Goal: Task Accomplishment & Management: Manage account settings

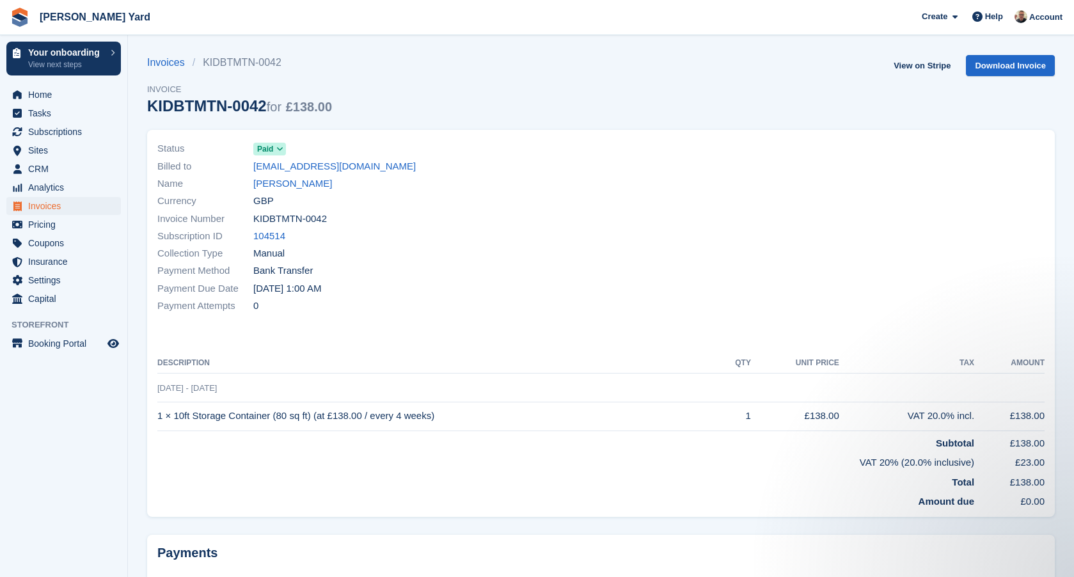
click at [44, 203] on span "Invoices" at bounding box center [66, 206] width 77 height 18
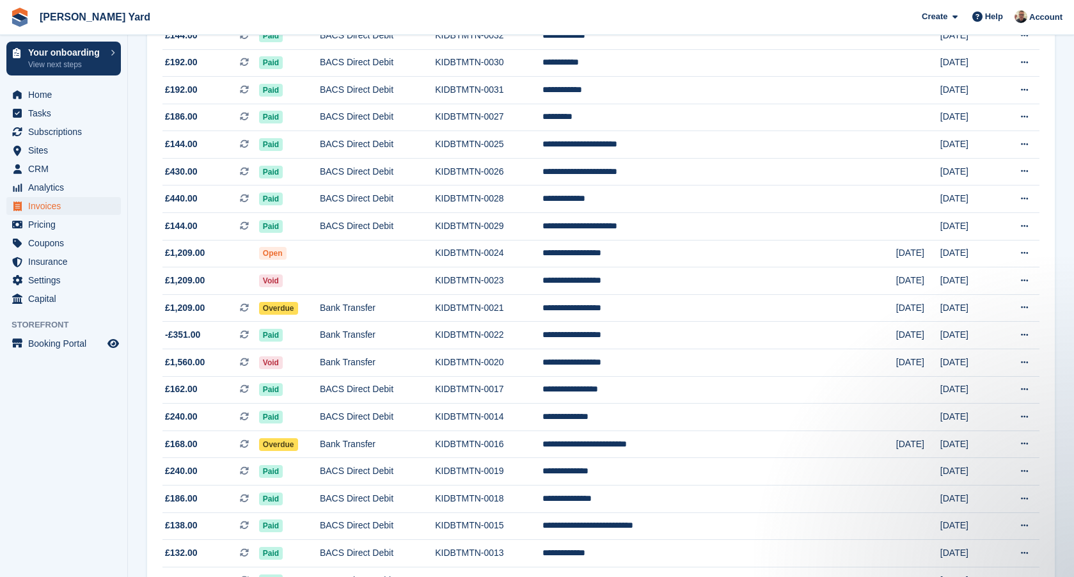
scroll to position [982, 0]
click at [257, 315] on span "£1,209.00 This is a recurring subscription invoice." at bounding box center [211, 308] width 97 height 13
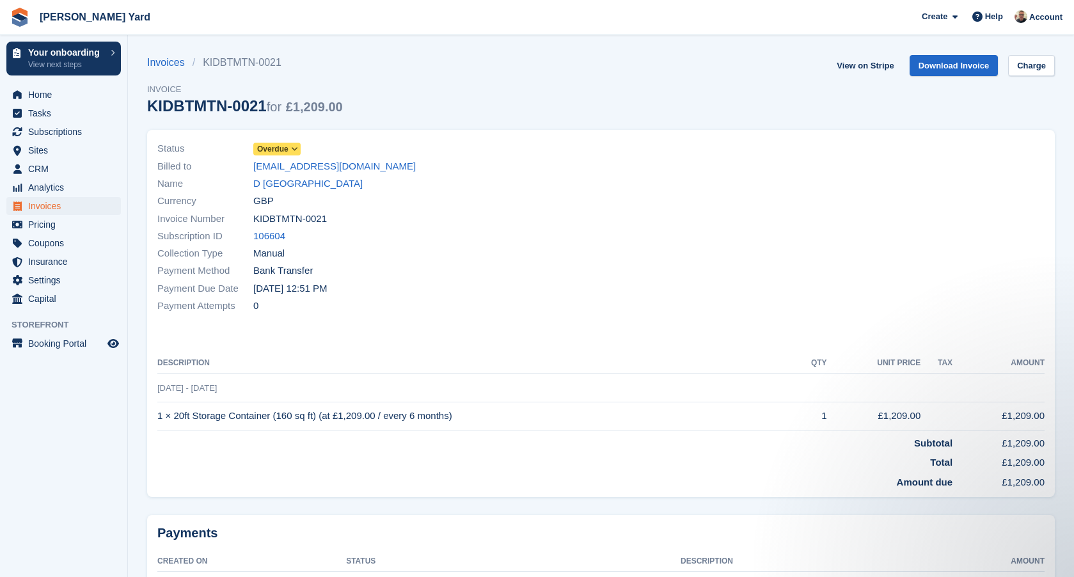
drag, startPoint x: 330, startPoint y: 218, endPoint x: 254, endPoint y: 221, distance: 76.2
click at [254, 221] on div "Invoice Number KIDBTMTN-0021" at bounding box center [375, 218] width 436 height 17
copy span "KIDBTMTN-0021"
click at [183, 67] on link "Invoices" at bounding box center [169, 62] width 45 height 15
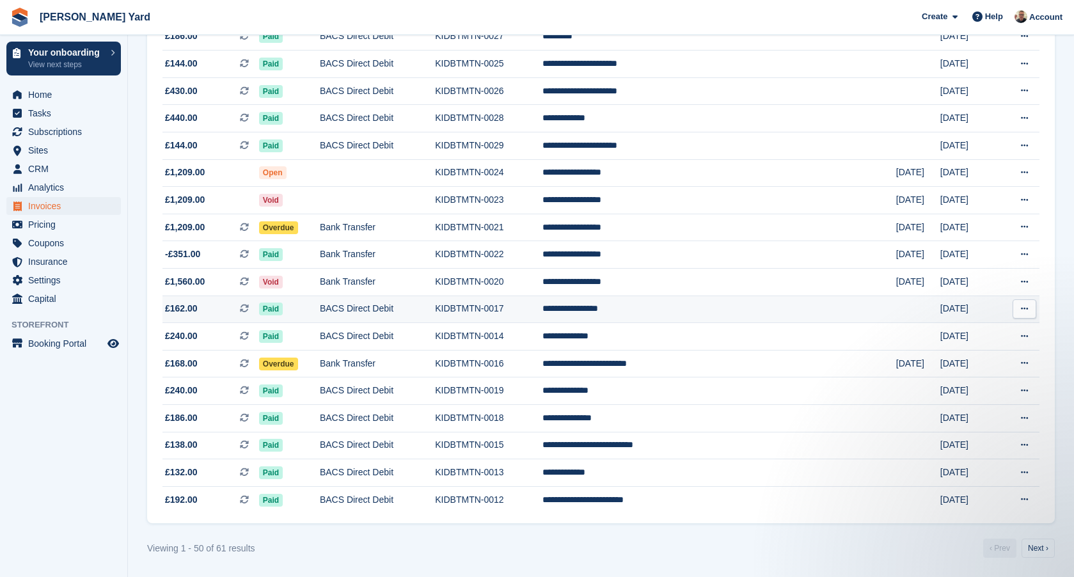
scroll to position [1095, 0]
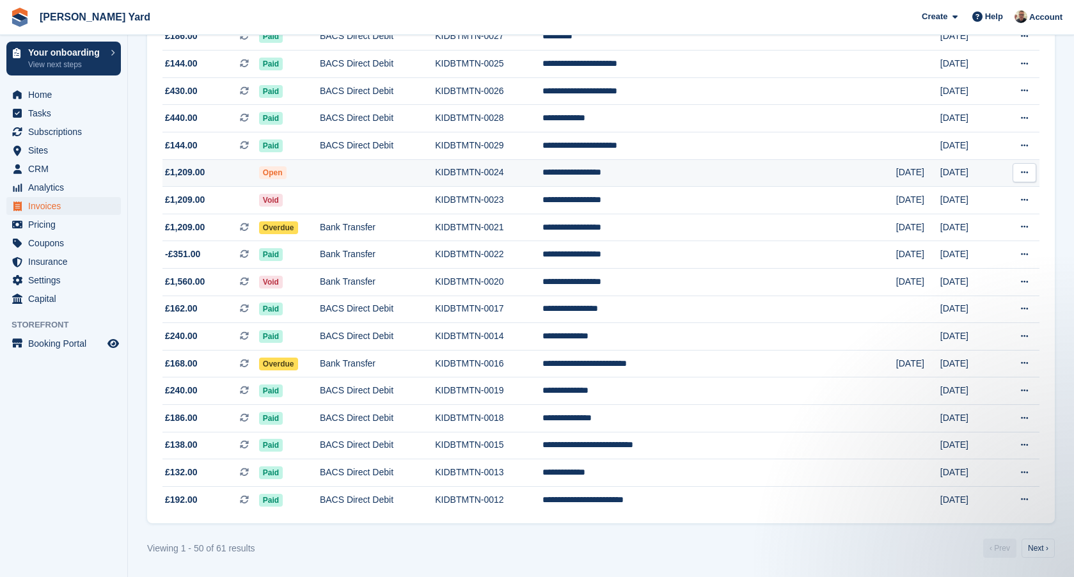
click at [543, 168] on td "KIDBTMTN-0024" at bounding box center [488, 173] width 107 height 28
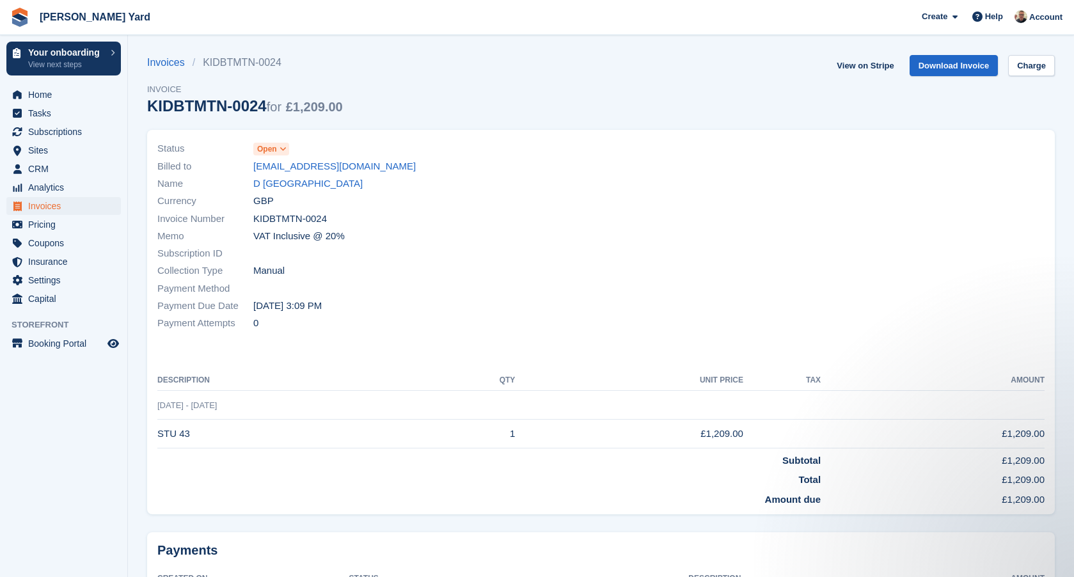
drag, startPoint x: 329, startPoint y: 219, endPoint x: 251, endPoint y: 219, distance: 78.1
click at [251, 219] on div "Invoice Number KIDBTMTN-0024" at bounding box center [375, 218] width 436 height 17
click at [327, 214] on span "KIDBTMTN-0024" at bounding box center [290, 219] width 74 height 15
drag, startPoint x: 330, startPoint y: 215, endPoint x: 257, endPoint y: 218, distance: 73.6
click at [256, 218] on div "Invoice Number KIDBTMTN-0024" at bounding box center [375, 218] width 436 height 17
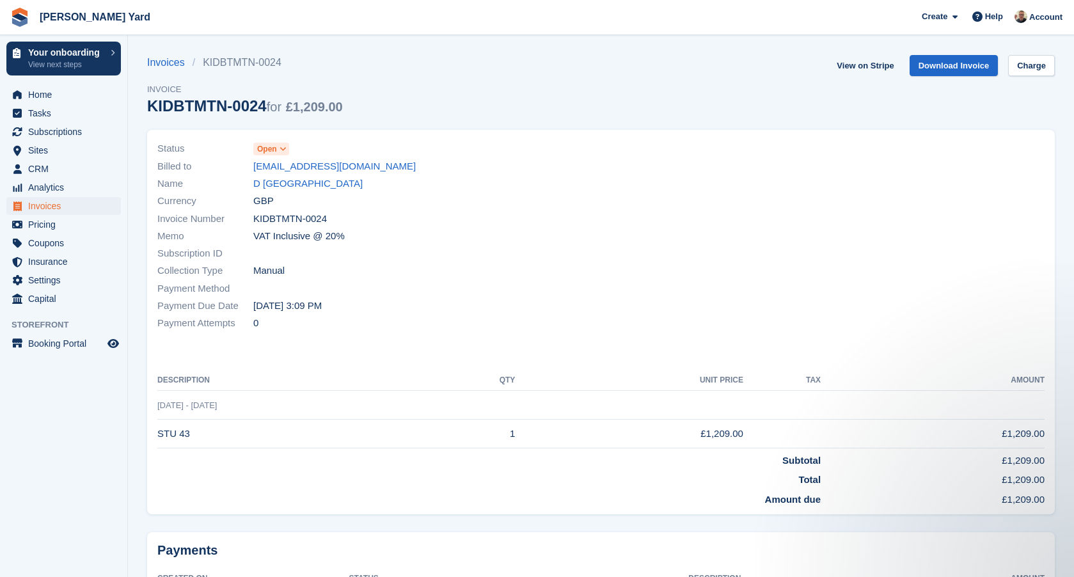
copy span "KIDBTMTN-0024"
click at [185, 62] on link "Invoices" at bounding box center [169, 62] width 45 height 15
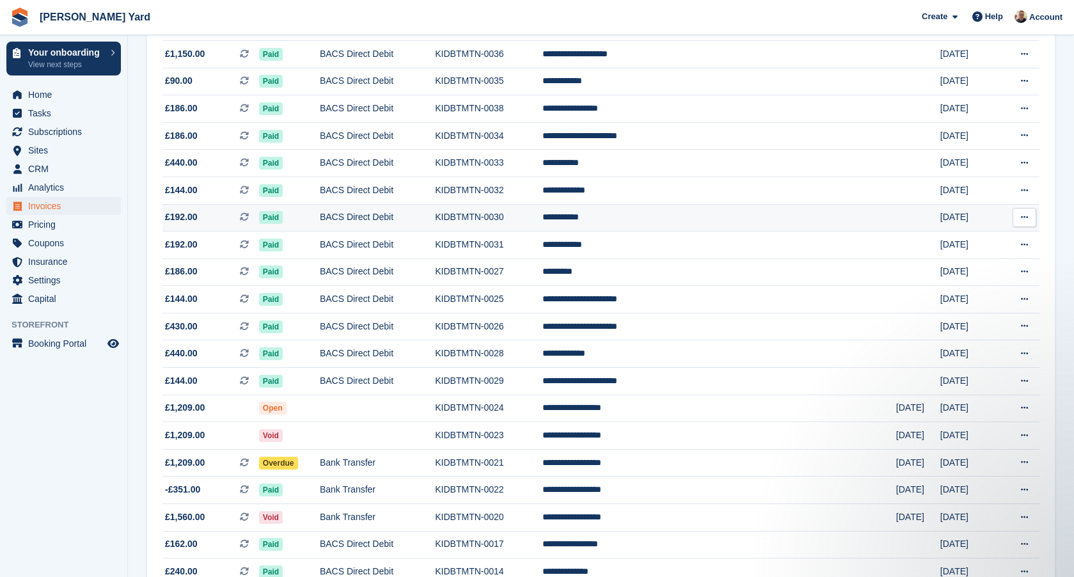
scroll to position [852, 0]
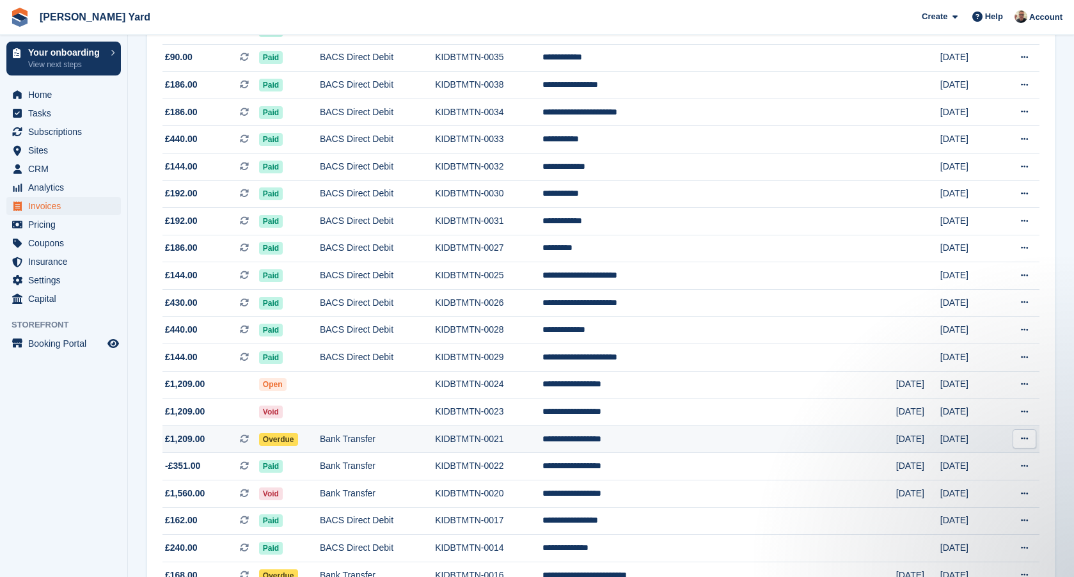
click at [543, 453] on td "KIDBTMTN-0021" at bounding box center [488, 439] width 107 height 28
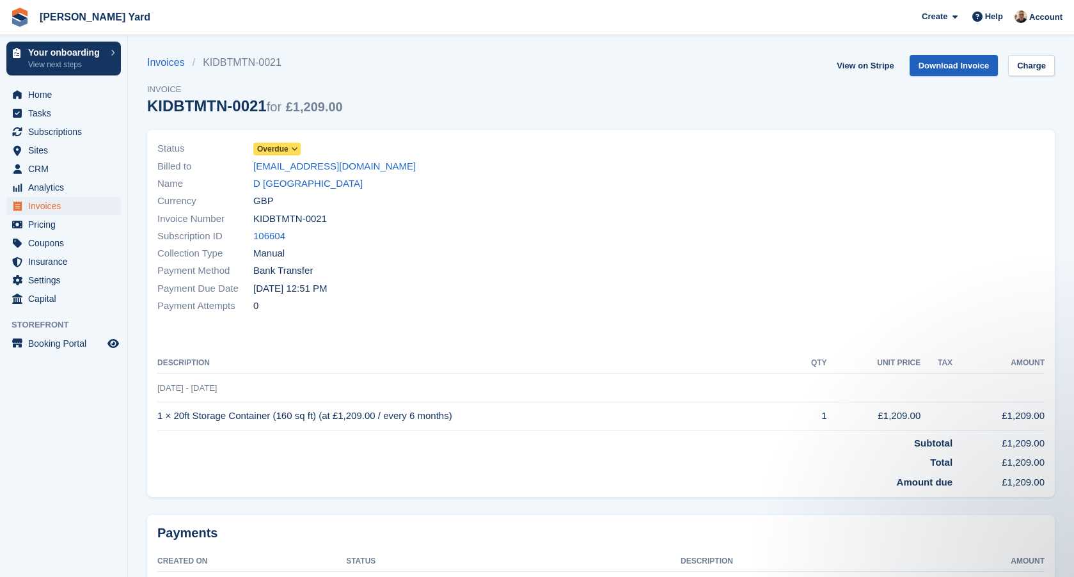
click at [958, 64] on link "Download Invoice" at bounding box center [954, 65] width 89 height 21
click at [50, 131] on span "Subscriptions" at bounding box center [66, 132] width 77 height 18
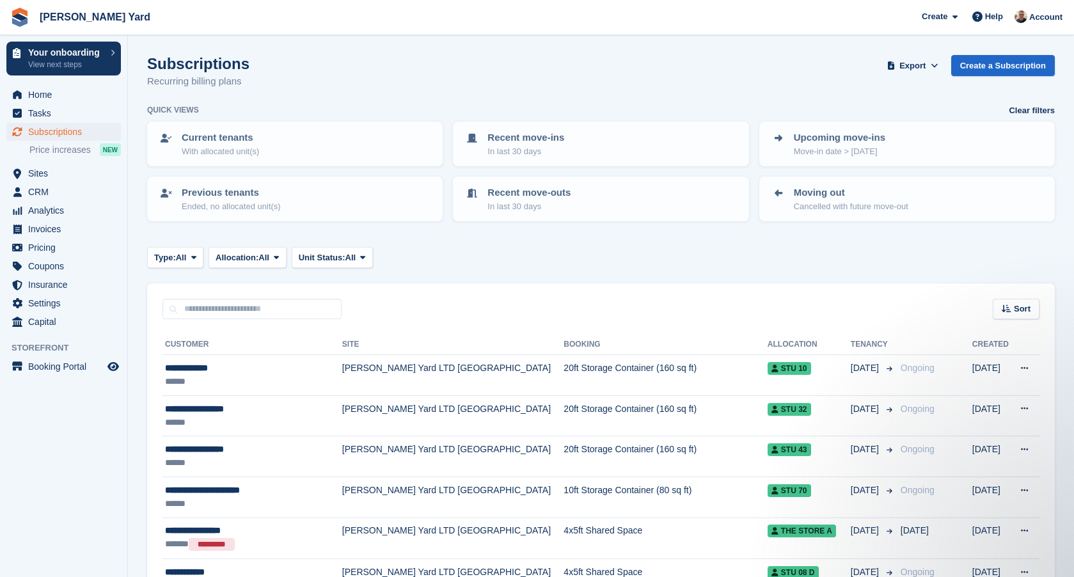
click at [681, 2] on span "Allen's Yard Create Subscription Invoice Contact Deal Discount Page Help Chat S…" at bounding box center [537, 17] width 1074 height 35
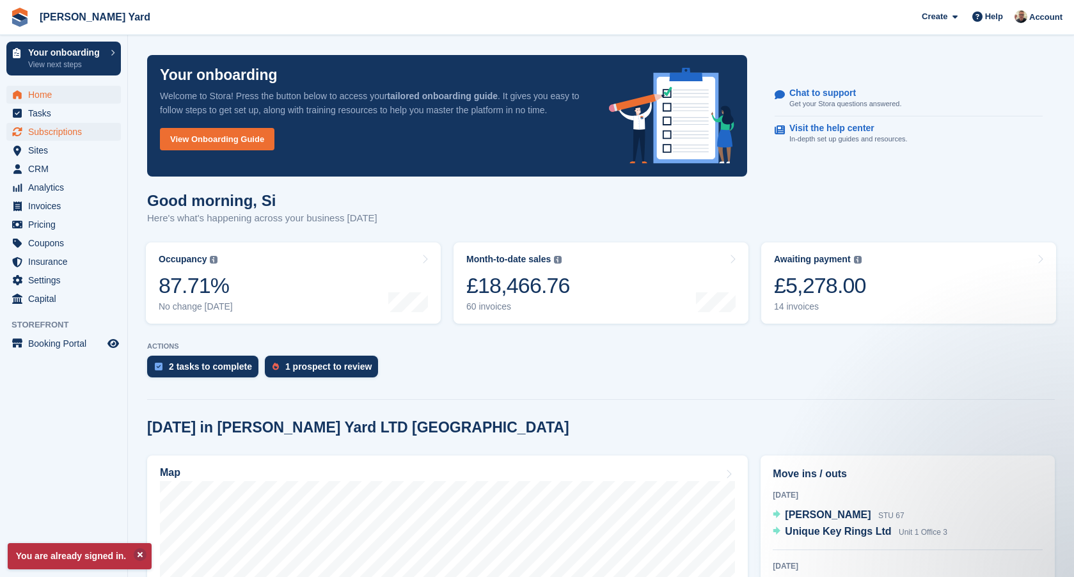
click at [58, 139] on span "Subscriptions" at bounding box center [66, 132] width 77 height 18
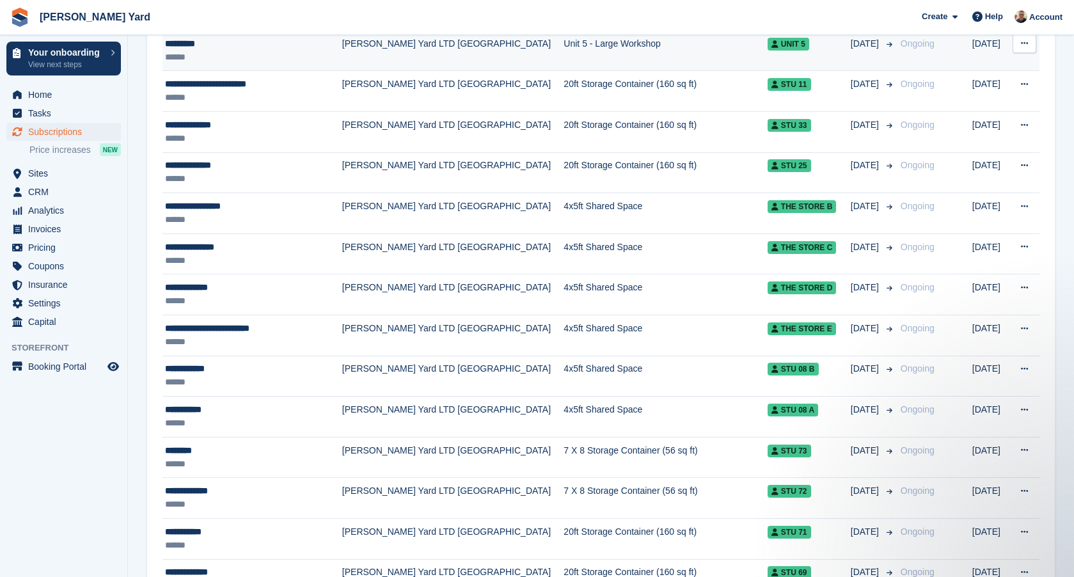
scroll to position [1468, 0]
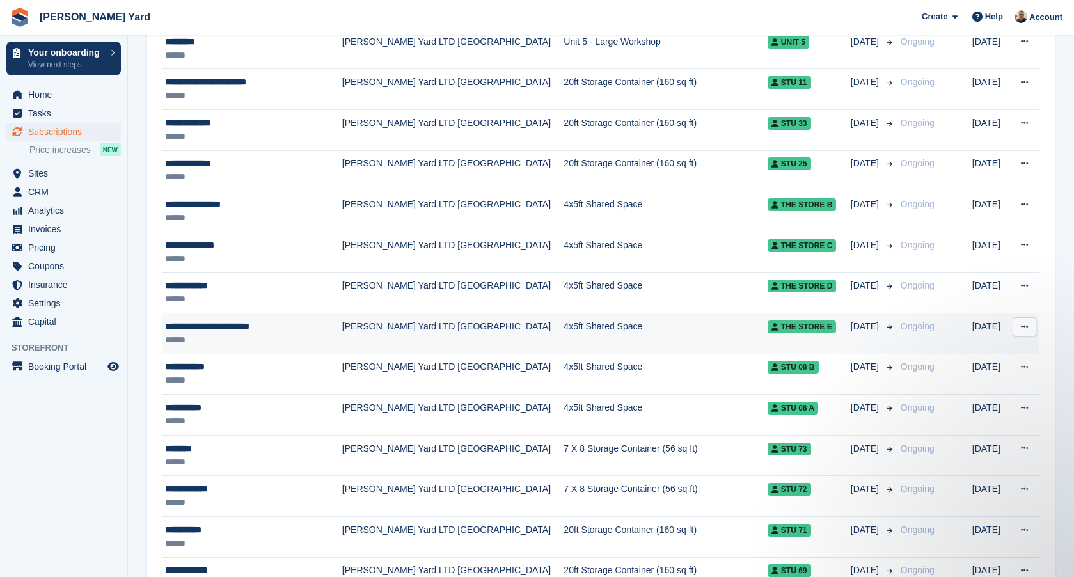
click at [239, 322] on div "**********" at bounding box center [248, 326] width 166 height 13
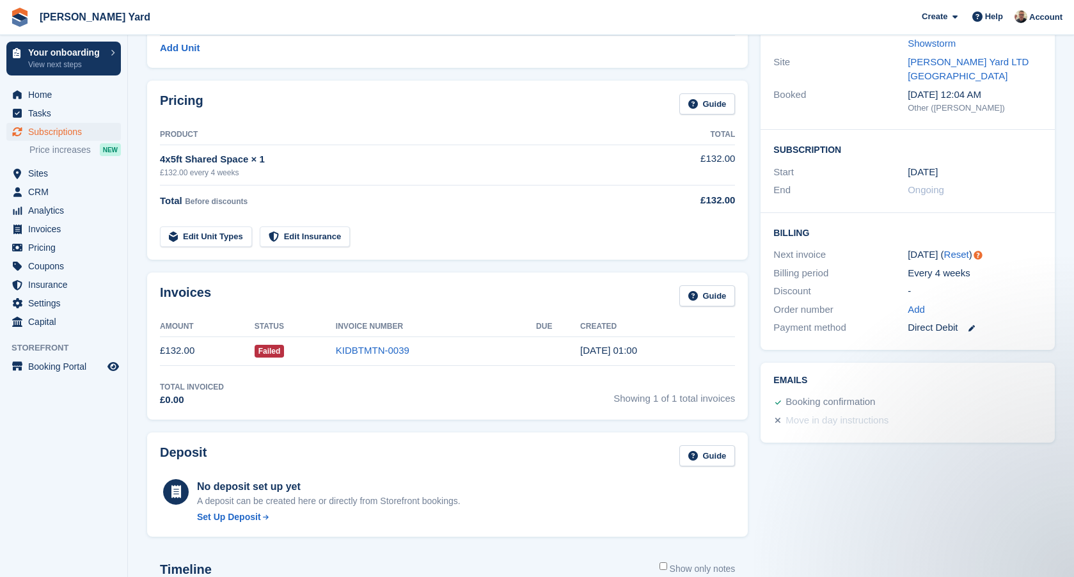
scroll to position [153, 0]
click at [384, 347] on link "KIDBTMTN-0039" at bounding box center [373, 351] width 74 height 11
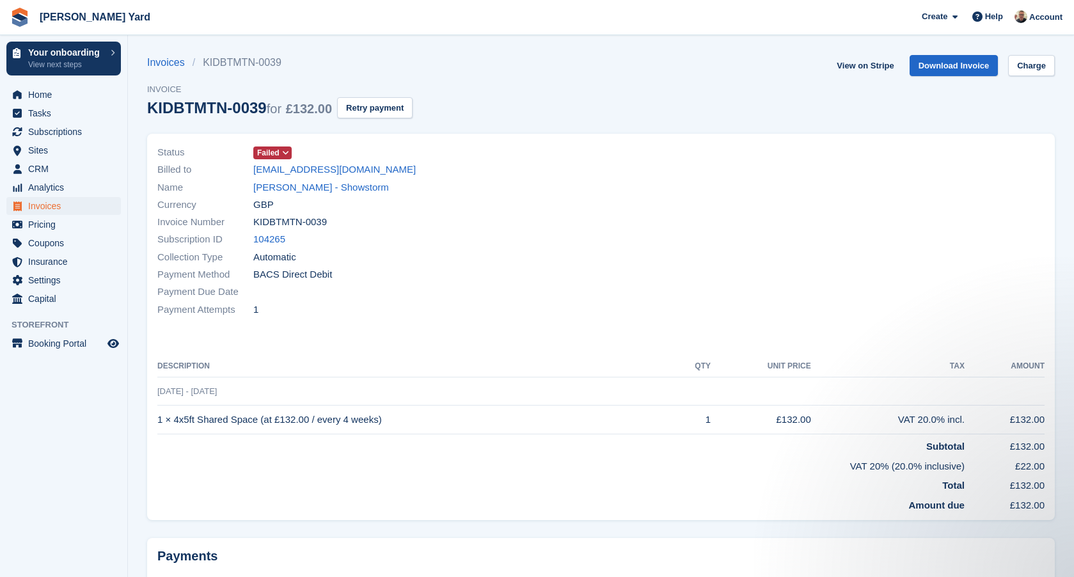
click at [289, 152] on icon at bounding box center [285, 153] width 7 height 8
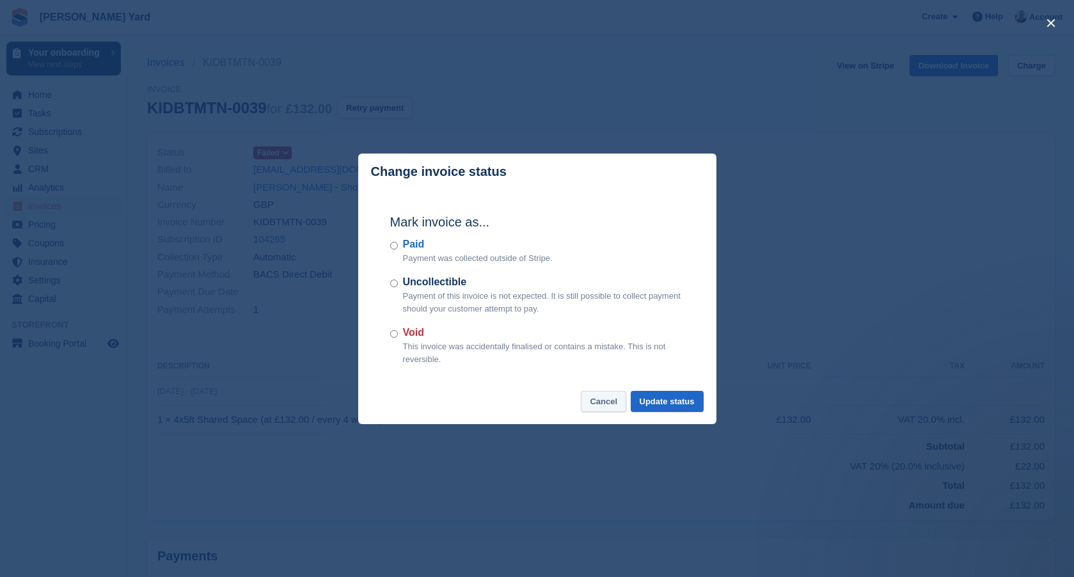
click at [619, 397] on button "Cancel" at bounding box center [603, 401] width 45 height 21
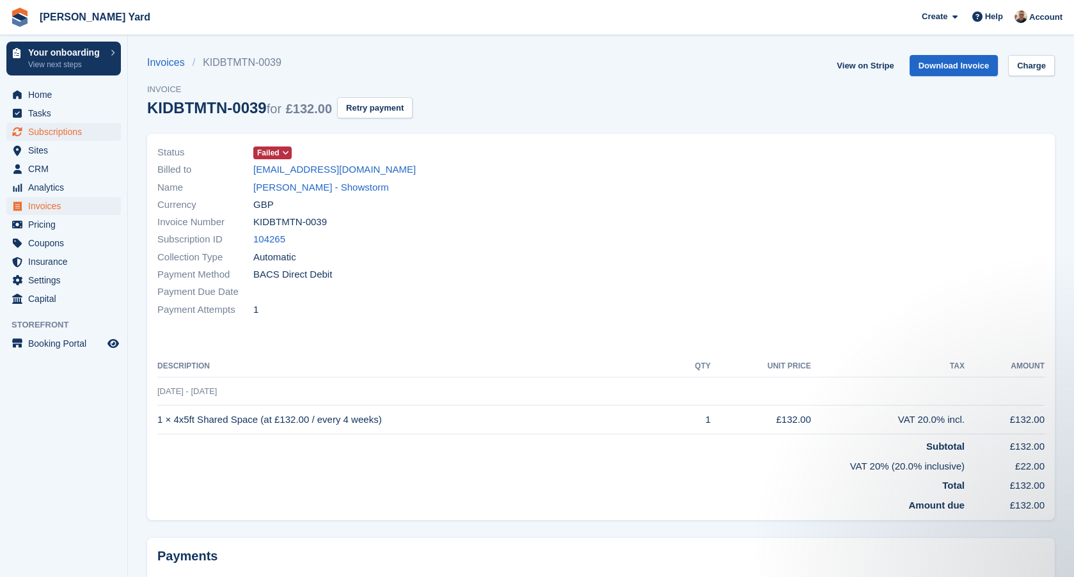
click at [67, 128] on span "Subscriptions" at bounding box center [66, 132] width 77 height 18
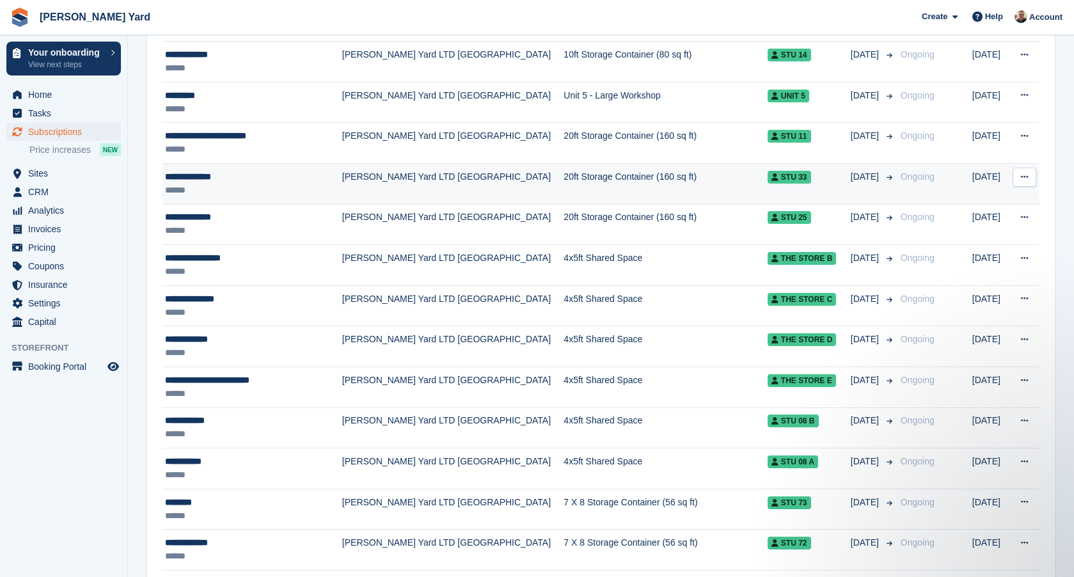
scroll to position [1415, 0]
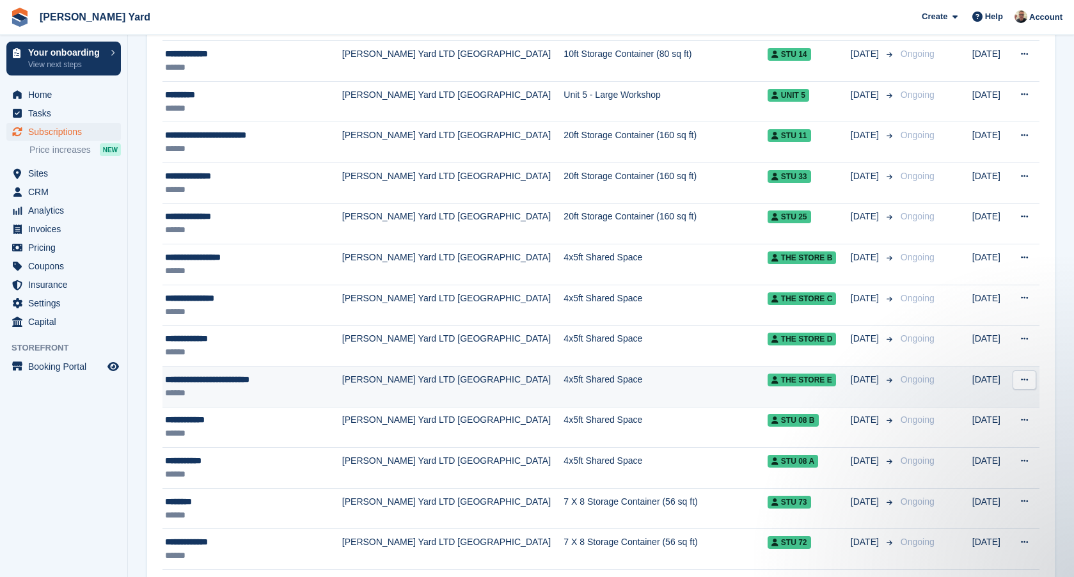
click at [1030, 375] on button at bounding box center [1025, 379] width 24 height 19
click at [1003, 403] on p "View customer" at bounding box center [974, 405] width 111 height 17
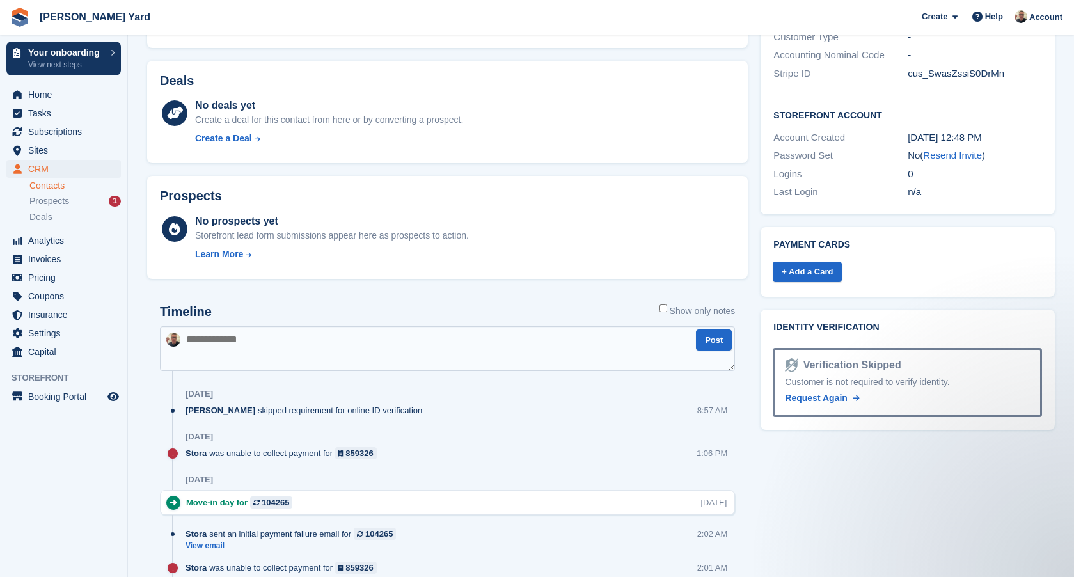
scroll to position [335, 0]
click at [804, 262] on link "+ Add a Card" at bounding box center [807, 272] width 69 height 21
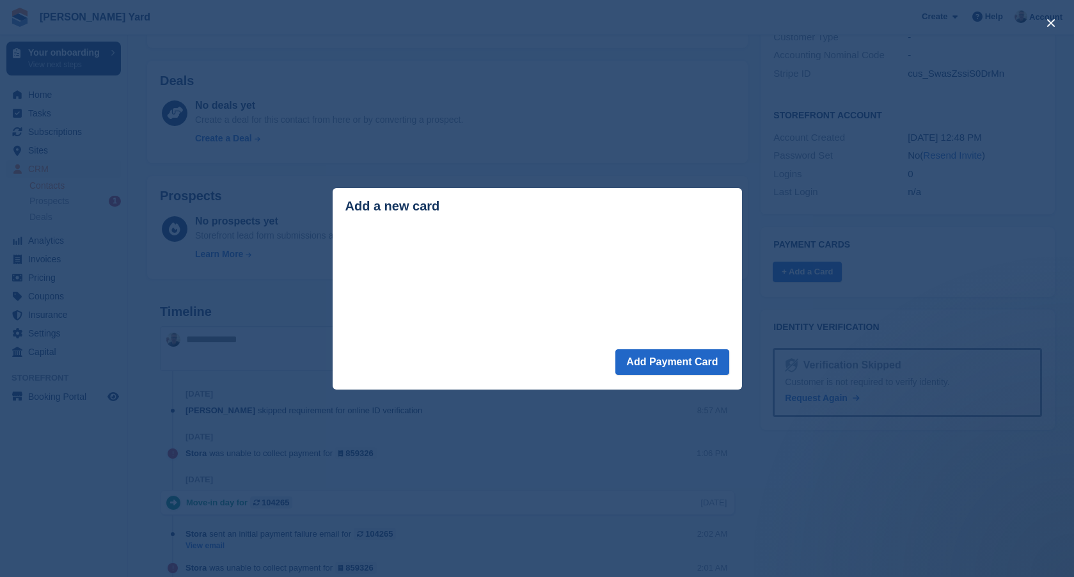
click at [718, 159] on div "close" at bounding box center [537, 288] width 1074 height 577
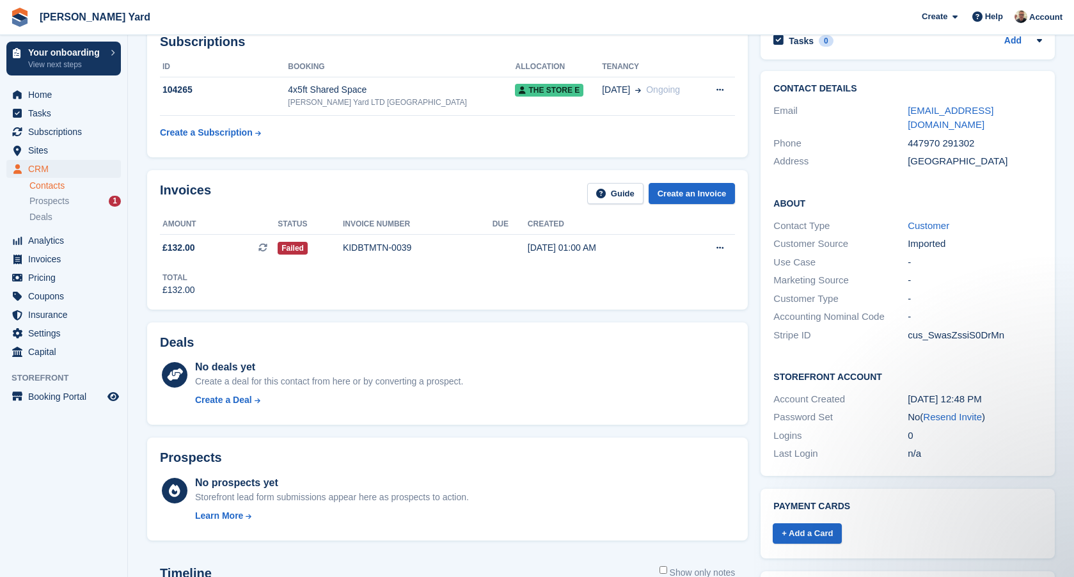
scroll to position [72, 0]
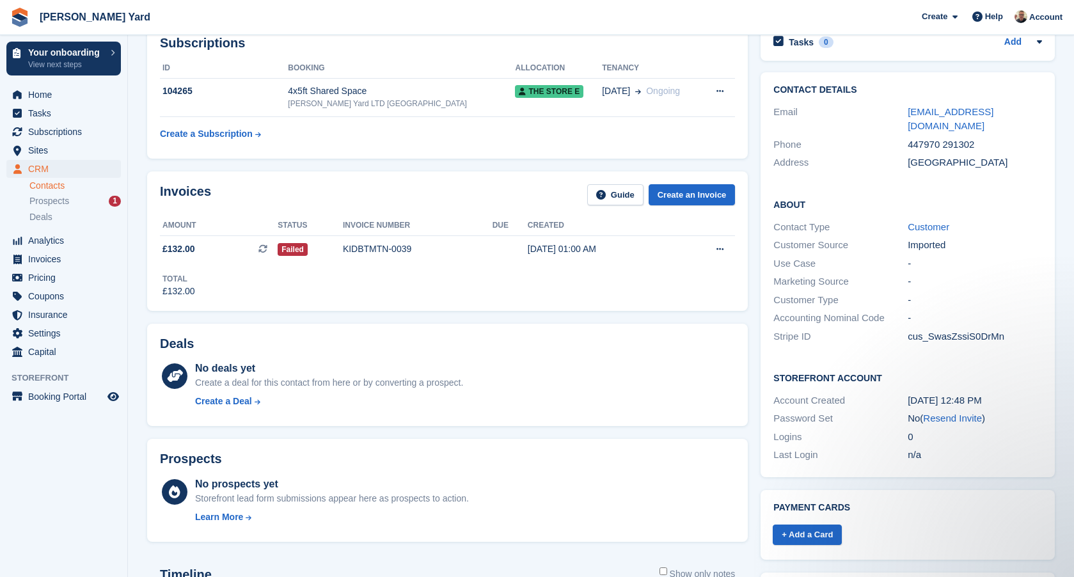
click at [619, 207] on div "Guide Create an Invoice" at bounding box center [661, 197] width 148 height 26
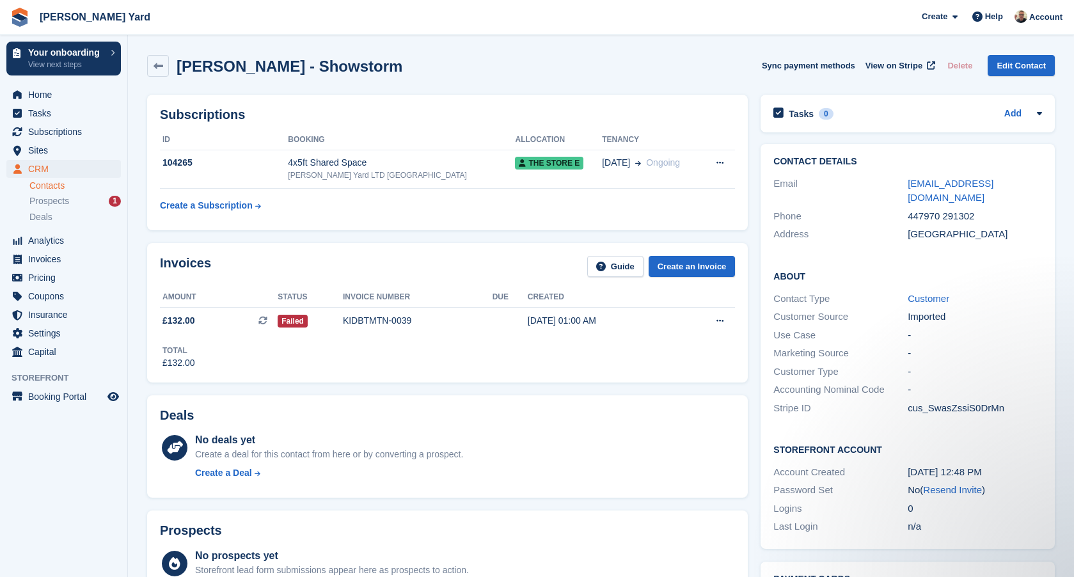
scroll to position [0, 0]
click at [999, 20] on span "Help" at bounding box center [994, 16] width 18 height 13
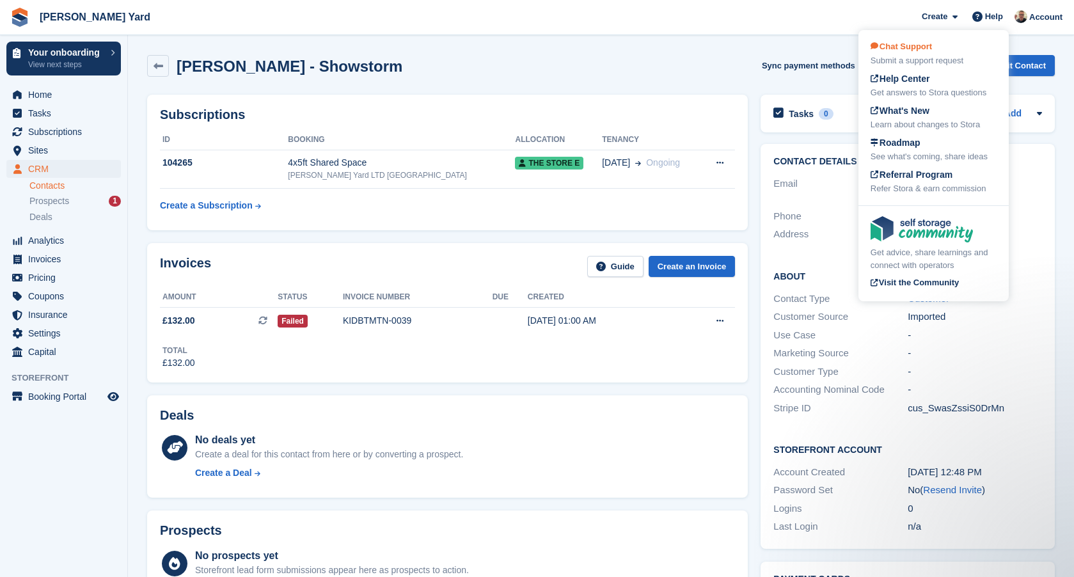
click at [967, 50] on div "Chat Support Submit a support request" at bounding box center [934, 53] width 126 height 27
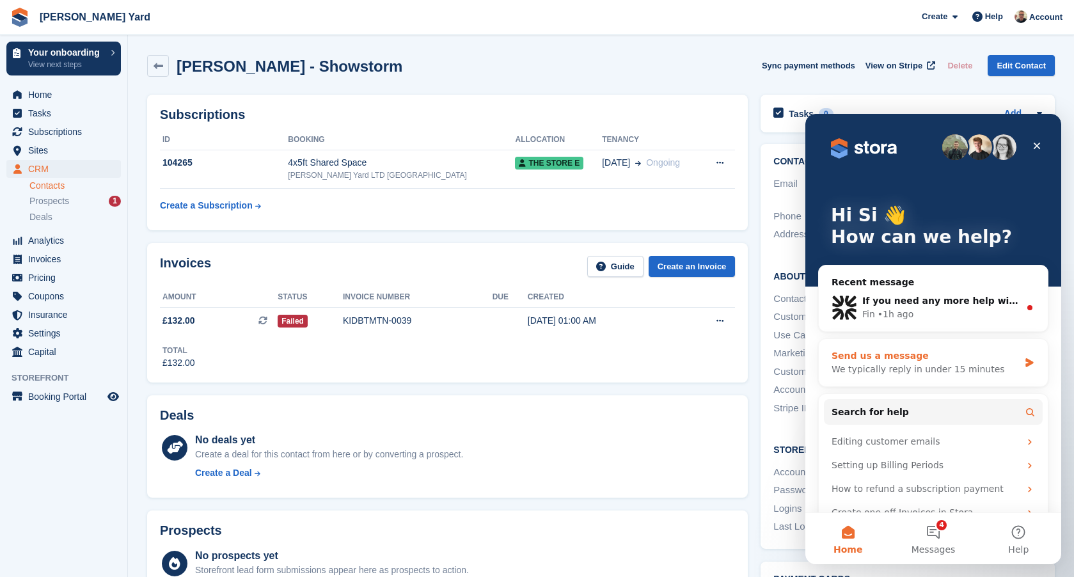
click at [929, 371] on div "We typically reply in under 15 minutes" at bounding box center [925, 369] width 187 height 13
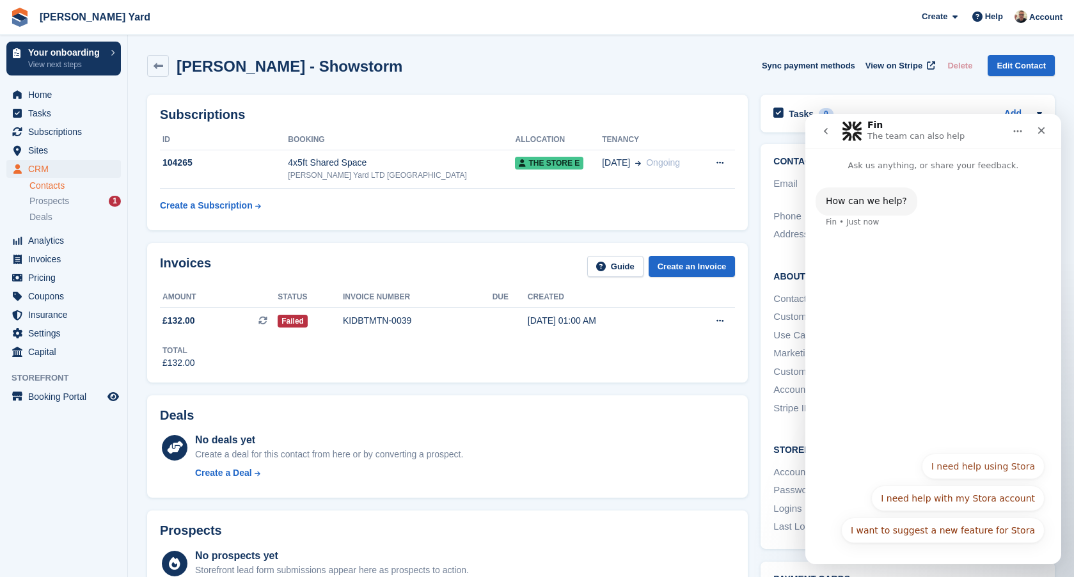
click at [988, 470] on button "I need help using Stora" at bounding box center [983, 467] width 123 height 26
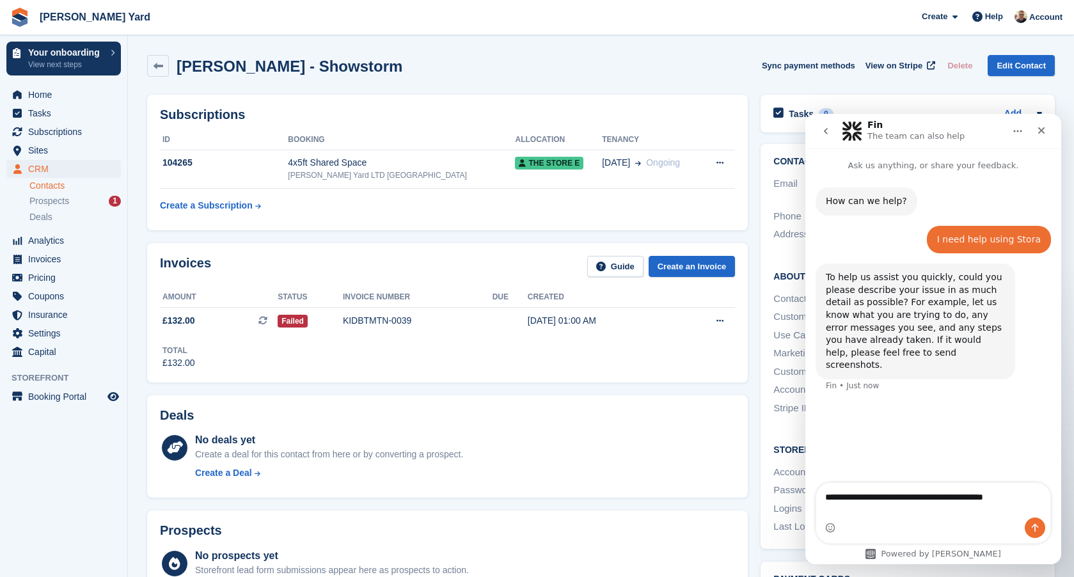
type textarea "**********"
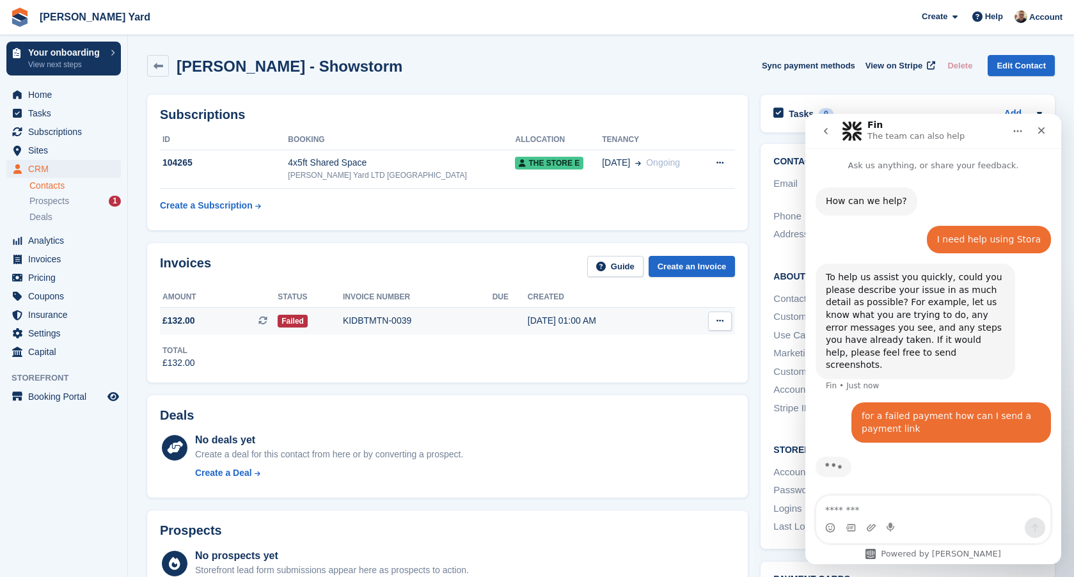
click at [710, 317] on button at bounding box center [720, 321] width 24 height 19
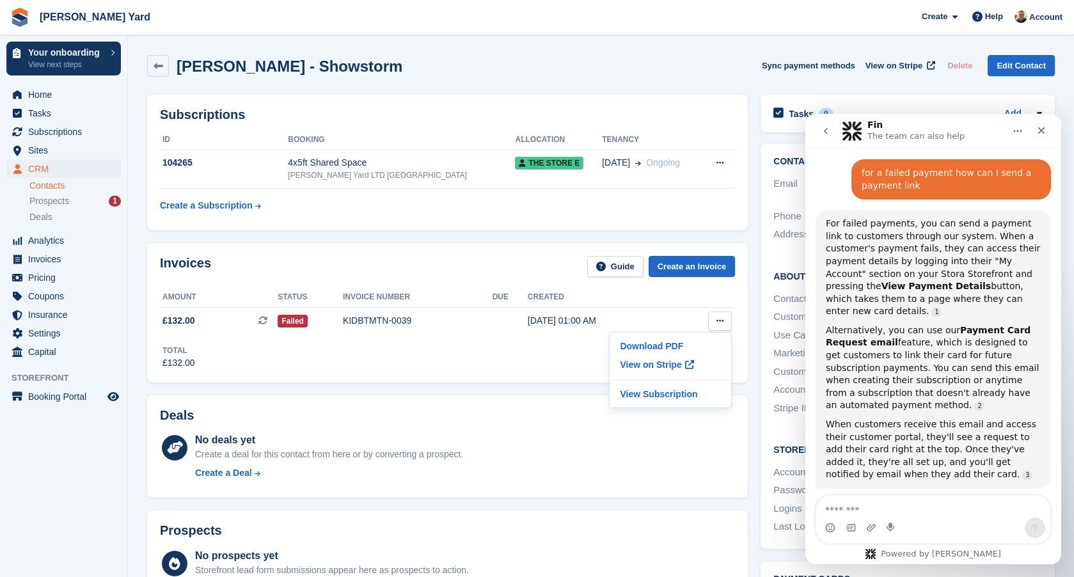
scroll to position [255, 0]
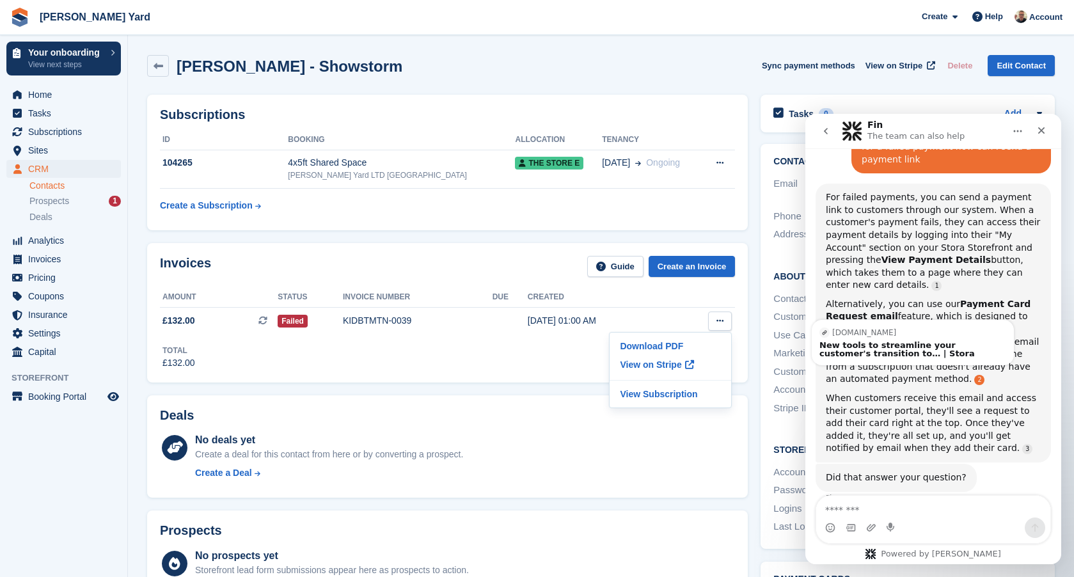
click at [974, 375] on link "Source reference 104666660:" at bounding box center [979, 380] width 10 height 10
click at [925, 354] on div "Alternatively, you can use our Payment Card Request email feature, which is des…" at bounding box center [933, 342] width 215 height 88
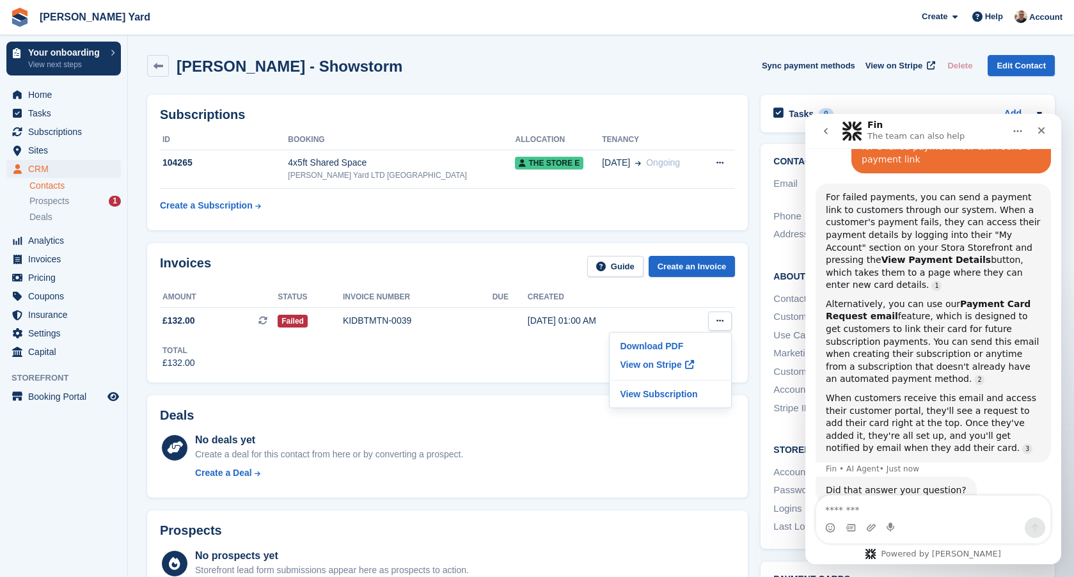
scroll to position [267, 0]
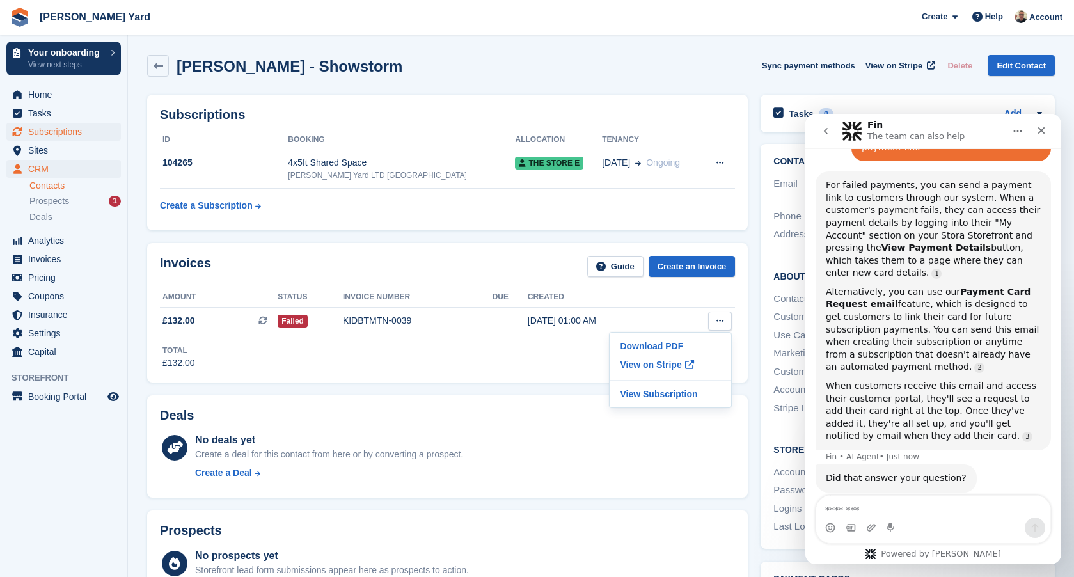
click at [67, 133] on span "Subscriptions" at bounding box center [66, 132] width 77 height 18
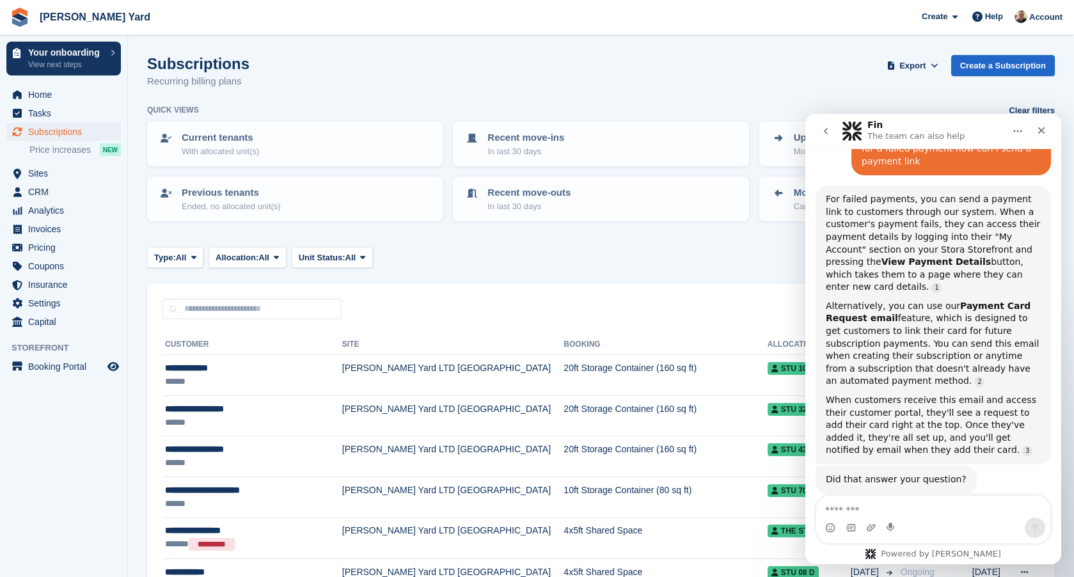
click at [825, 131] on icon "go back" at bounding box center [826, 131] width 4 height 6
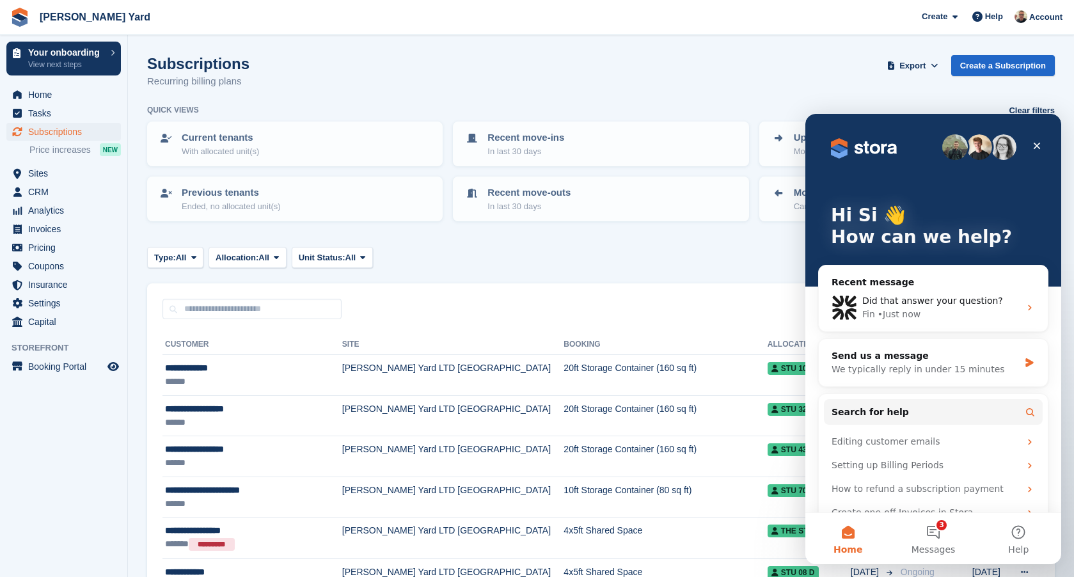
click at [752, 250] on div "Type: All All Upcoming Previous Active Ending Allocation: All All Allocated Una…" at bounding box center [601, 257] width 908 height 21
click at [1038, 140] on div "Close" at bounding box center [1037, 145] width 23 height 23
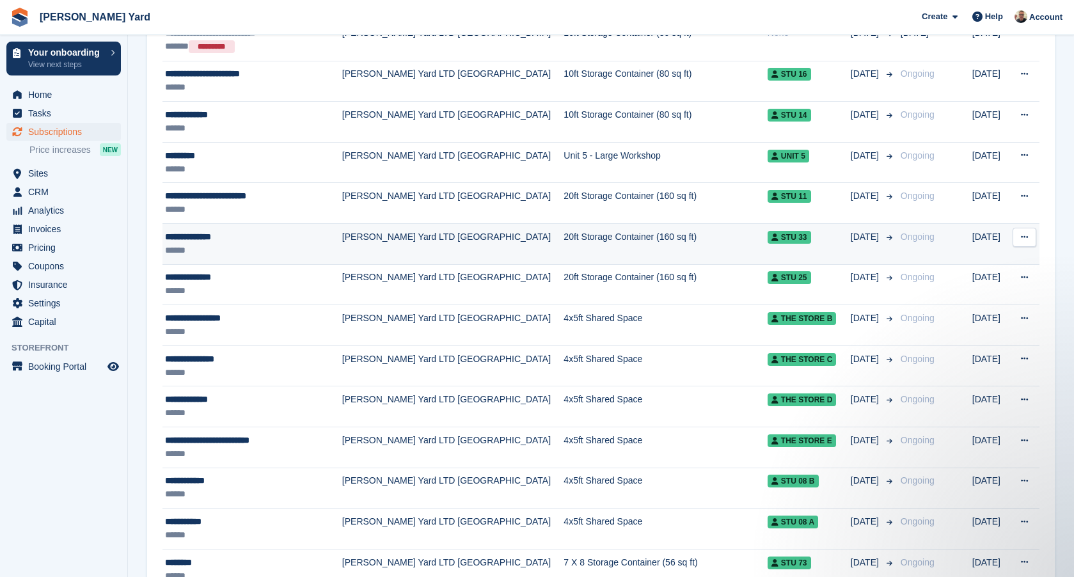
scroll to position [1362, 0]
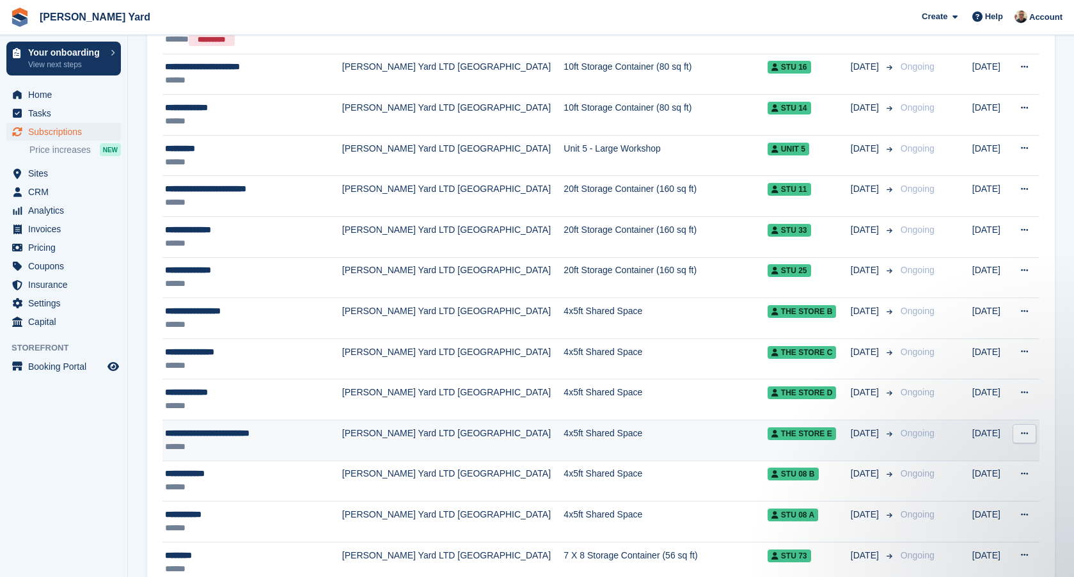
click at [564, 443] on td "4x5ft Shared Space" at bounding box center [666, 440] width 204 height 41
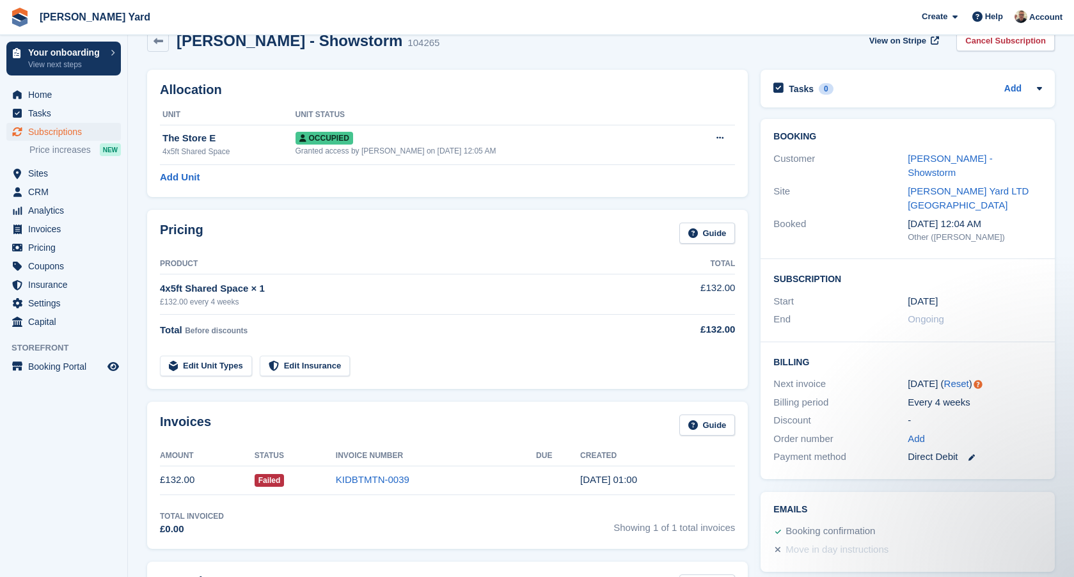
scroll to position [26, 0]
click at [366, 479] on link "KIDBTMTN-0039" at bounding box center [373, 478] width 74 height 11
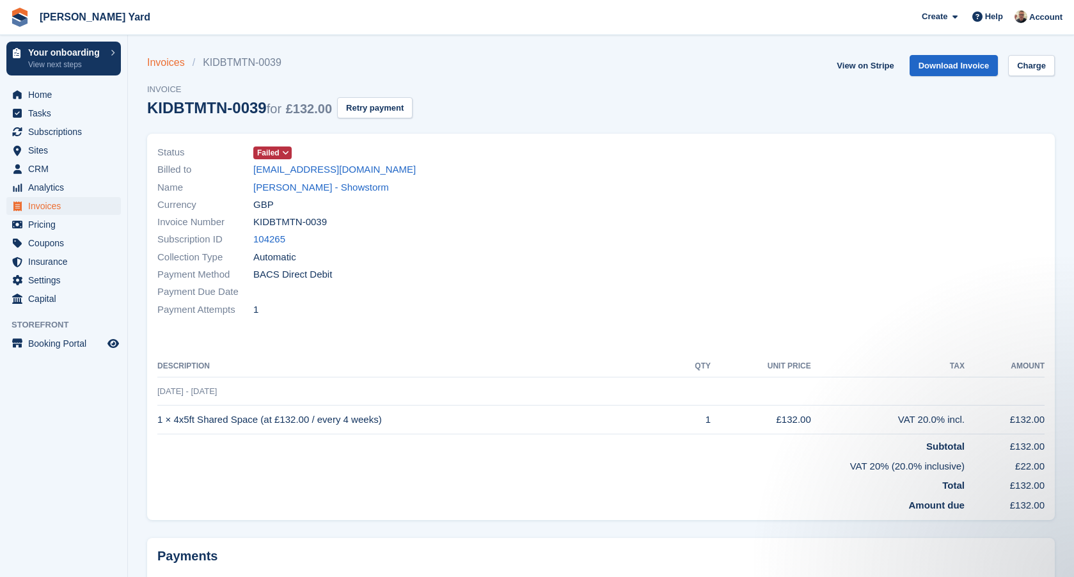
click at [177, 57] on link "Invoices" at bounding box center [169, 62] width 45 height 15
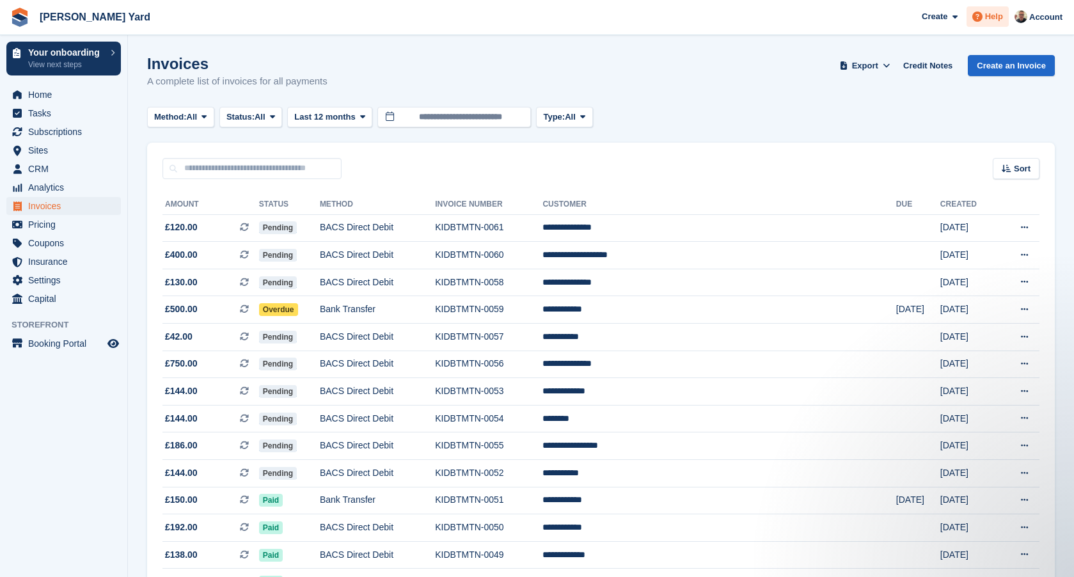
click at [992, 13] on span "Help" at bounding box center [994, 16] width 18 height 13
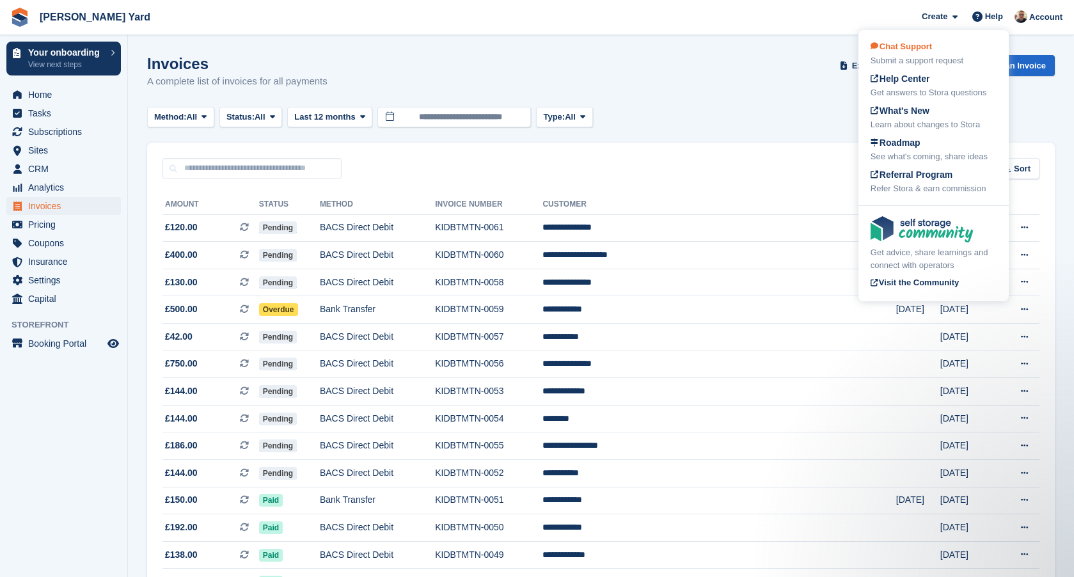
click at [981, 48] on div "Chat Support Submit a support request" at bounding box center [934, 53] width 126 height 27
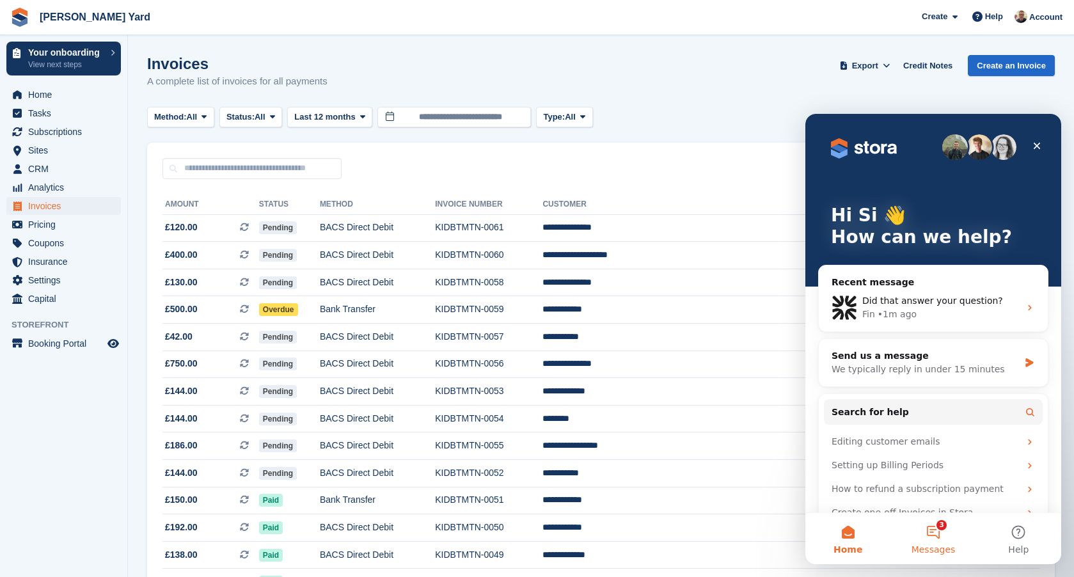
click at [940, 530] on button "3 Messages" at bounding box center [933, 538] width 85 height 51
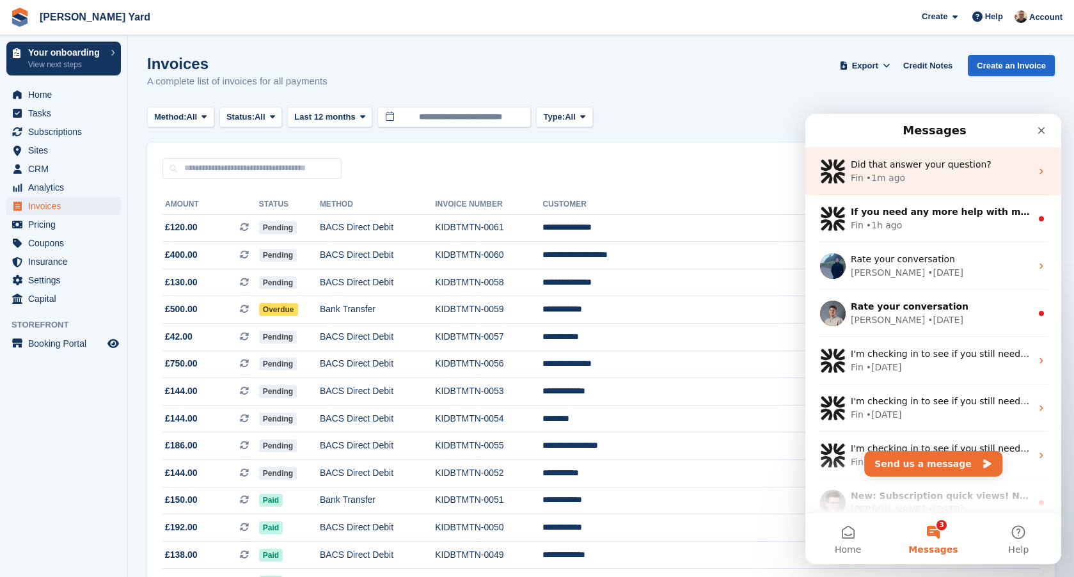
click at [946, 168] on span "Did that answer your question?" at bounding box center [921, 164] width 141 height 10
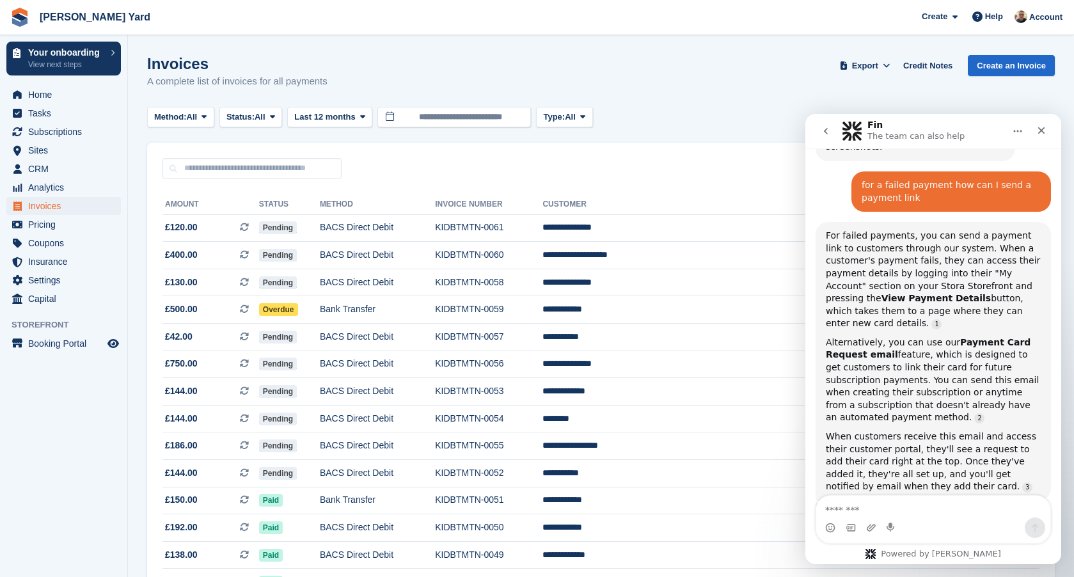
scroll to position [255, 0]
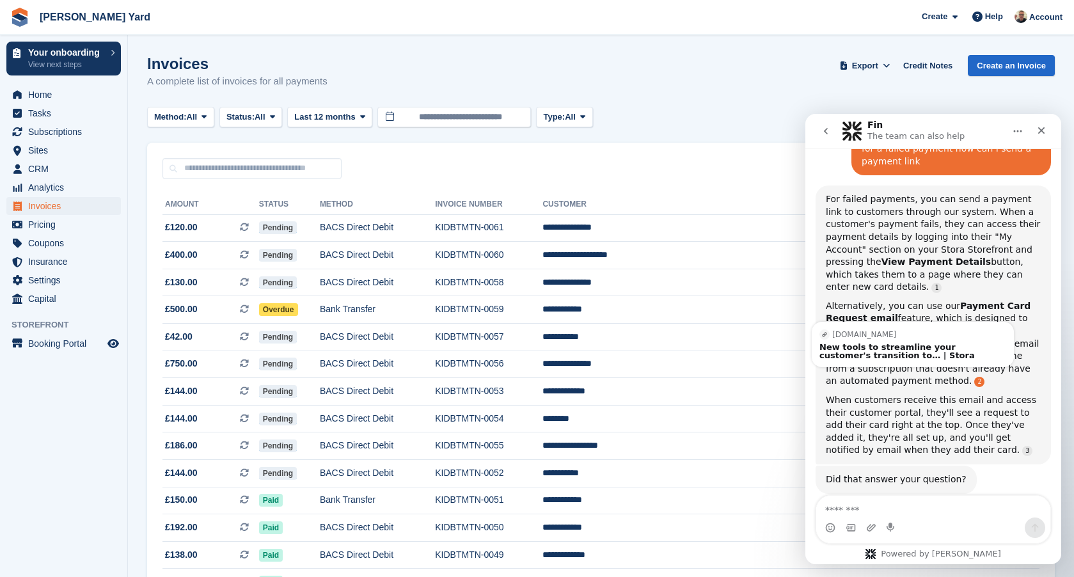
click at [974, 377] on link "Source reference 104666660:" at bounding box center [979, 382] width 10 height 10
click at [876, 343] on div "New tools to streamline your customer's transition to… | Stora" at bounding box center [913, 351] width 187 height 17
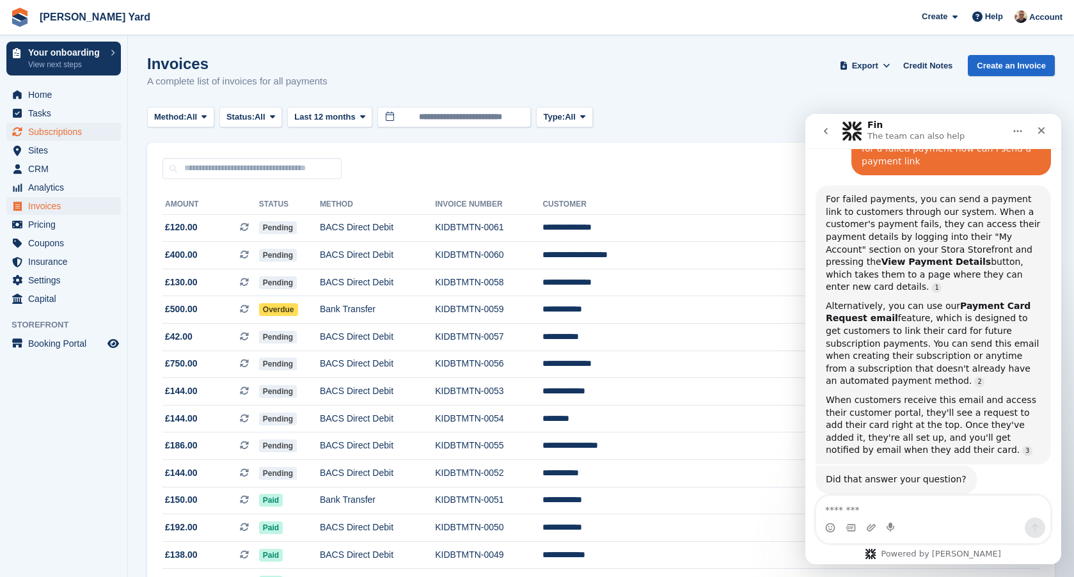
click at [65, 132] on span "Subscriptions" at bounding box center [66, 132] width 77 height 18
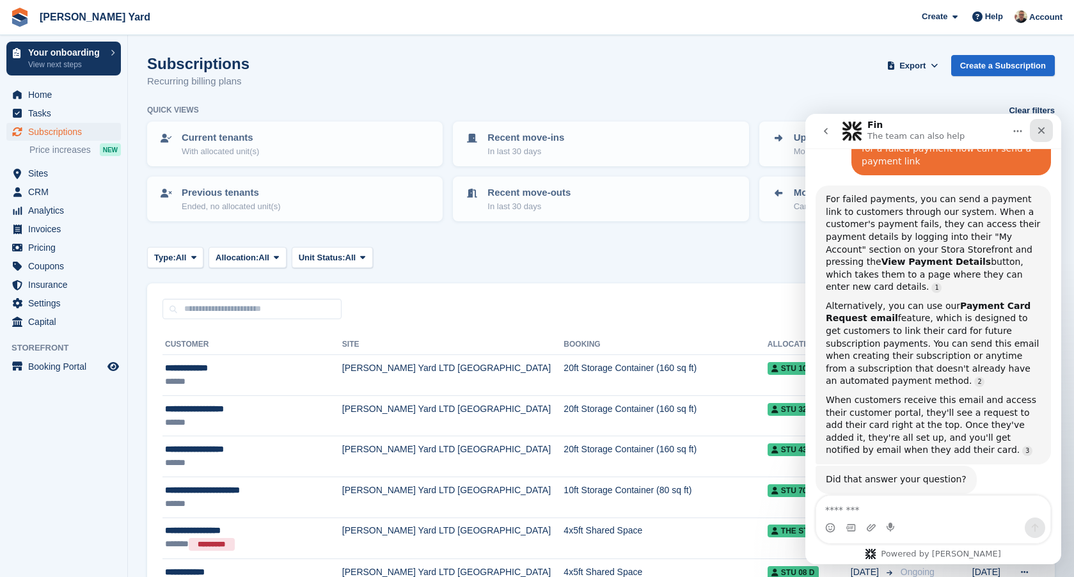
click at [1033, 123] on div "Close" at bounding box center [1041, 130] width 23 height 23
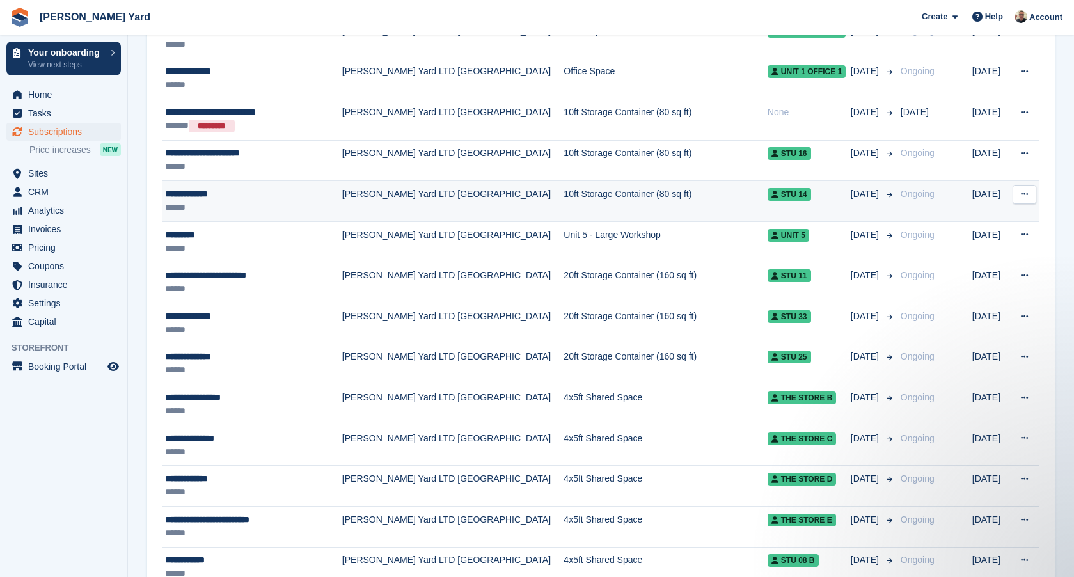
scroll to position [1278, 0]
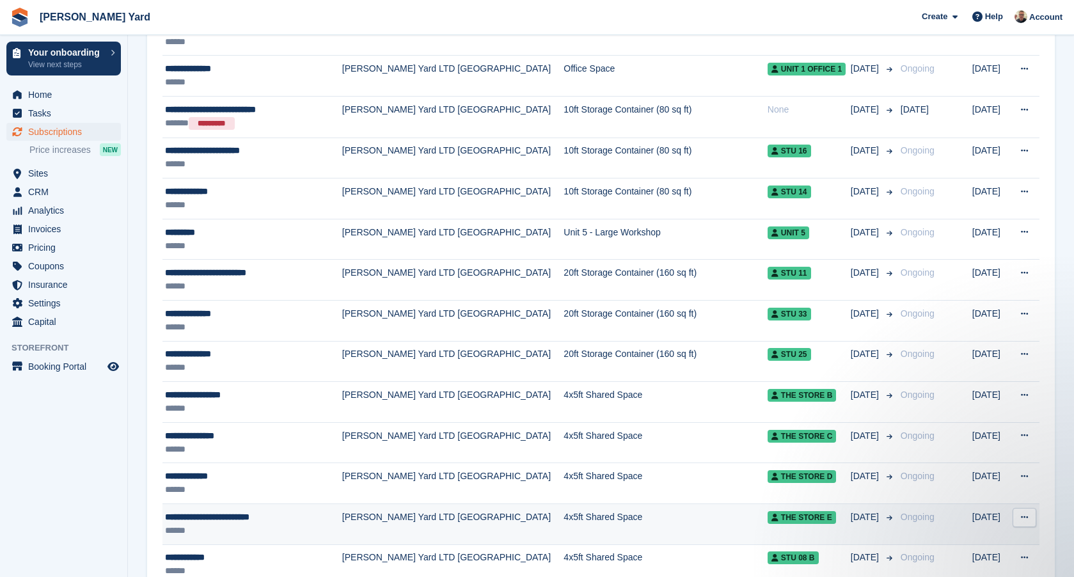
click at [413, 520] on td "[PERSON_NAME] Yard LTD [GEOGRAPHIC_DATA]" at bounding box center [453, 524] width 222 height 41
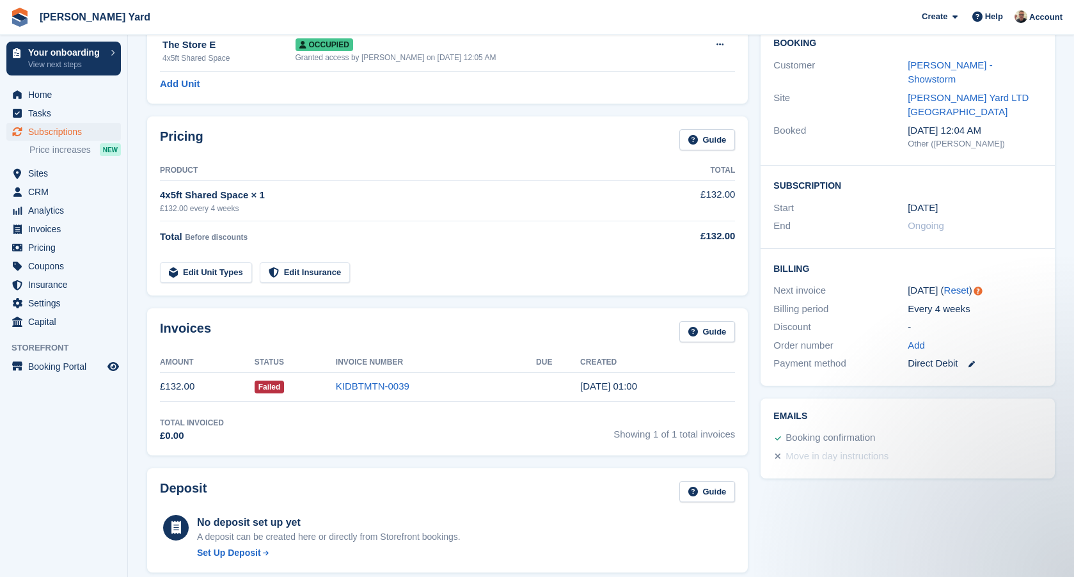
scroll to position [123, 0]
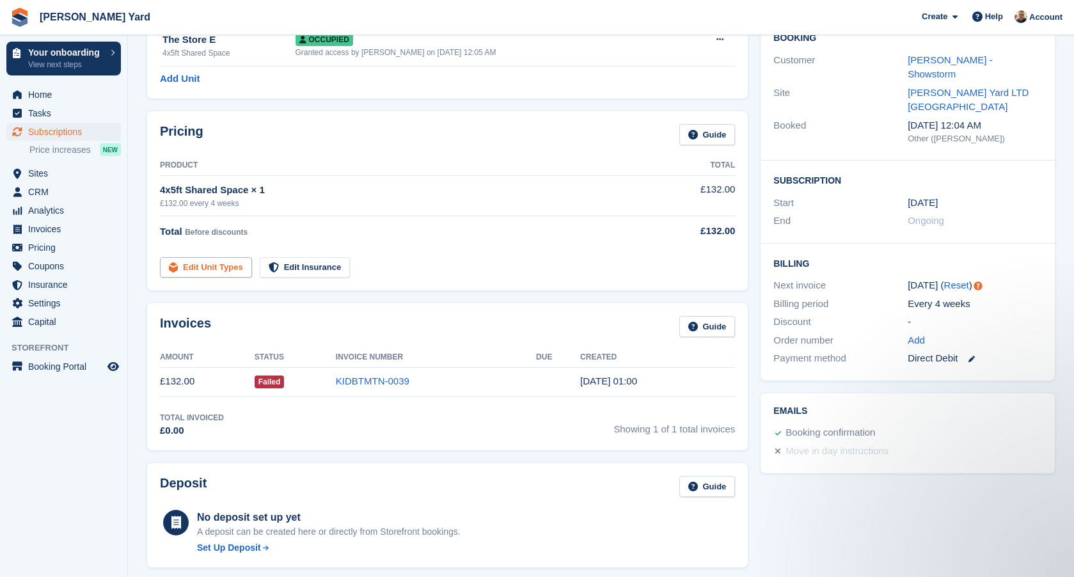
click at [234, 267] on link "Edit Unit Types" at bounding box center [206, 267] width 92 height 21
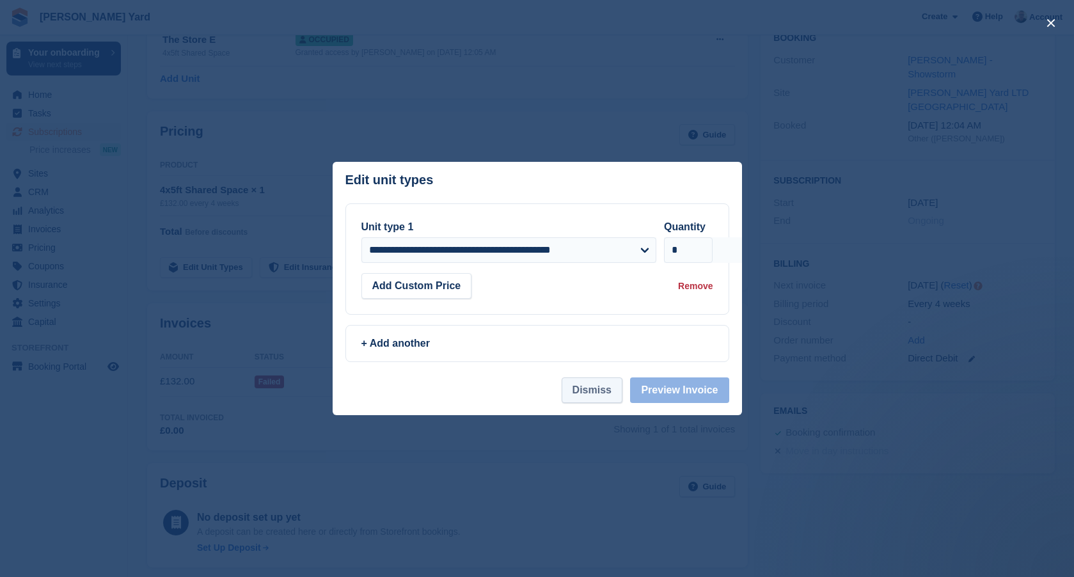
click at [618, 390] on button "Dismiss" at bounding box center [592, 390] width 61 height 26
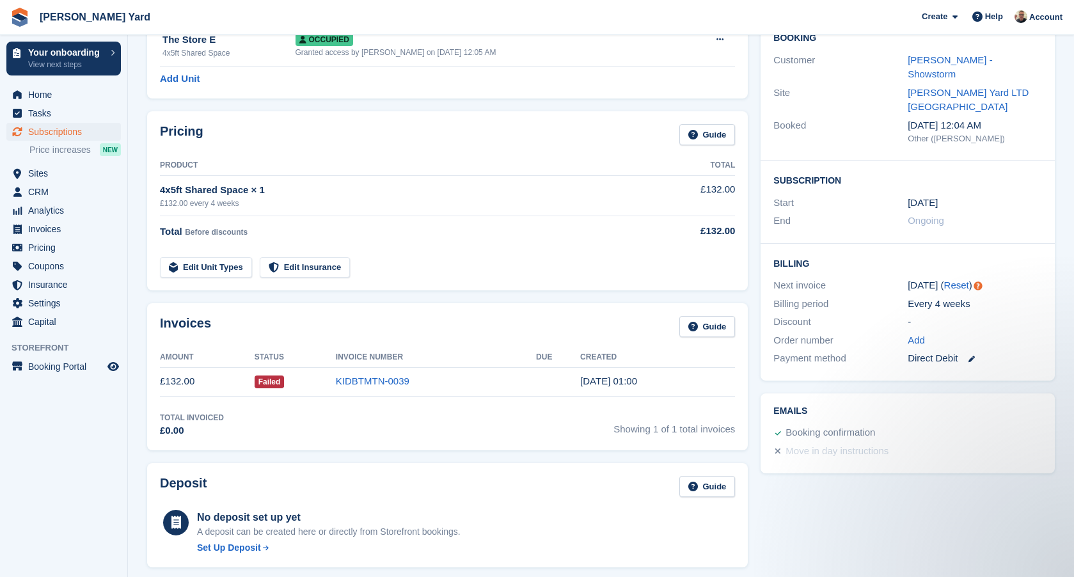
scroll to position [143, 0]
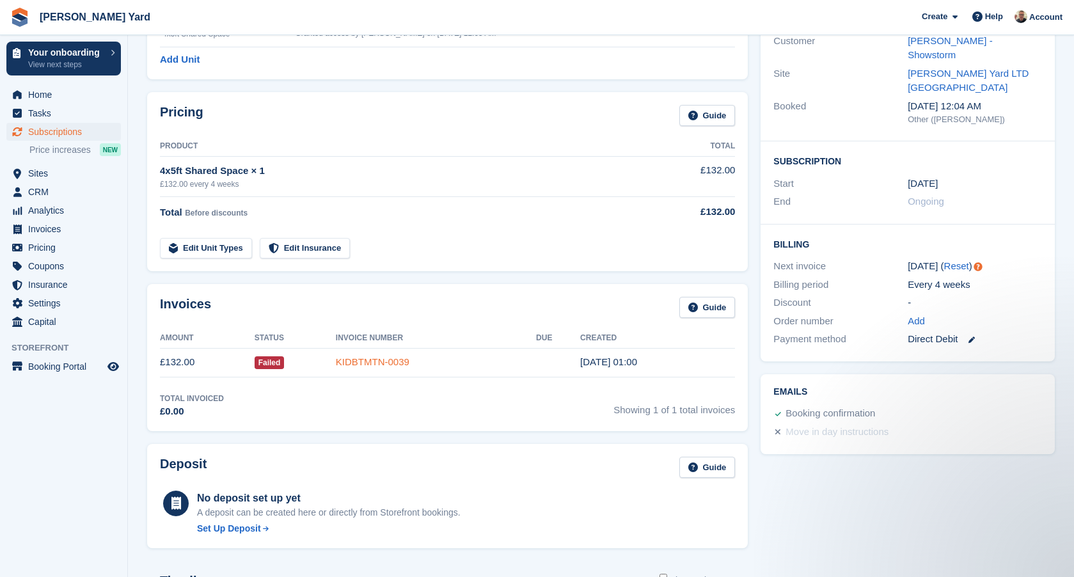
click at [404, 359] on link "KIDBTMTN-0039" at bounding box center [373, 361] width 74 height 11
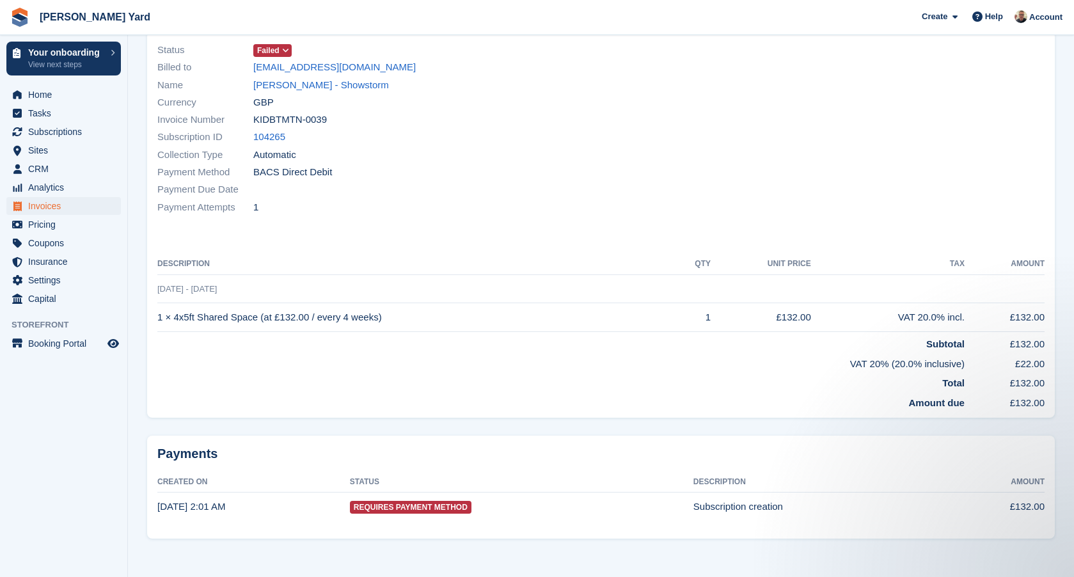
scroll to position [102, 0]
click at [472, 503] on span "Requires Payment Method" at bounding box center [411, 508] width 122 height 13
click at [744, 493] on td "Subscription creation" at bounding box center [820, 507] width 253 height 28
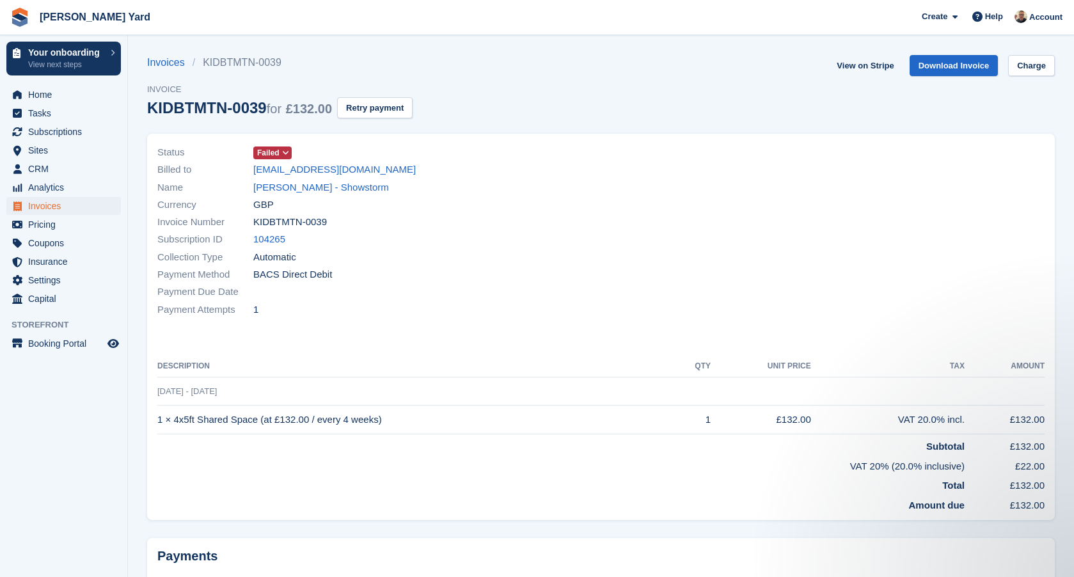
scroll to position [0, 0]
click at [79, 136] on span "Subscriptions" at bounding box center [66, 132] width 77 height 18
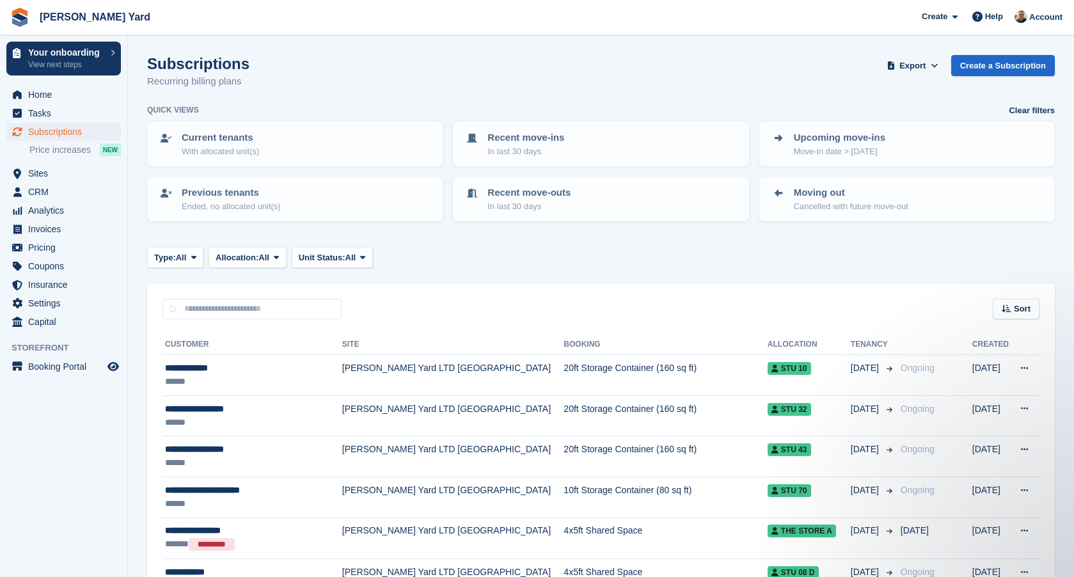
click at [66, 136] on span "Subscriptions" at bounding box center [66, 132] width 77 height 18
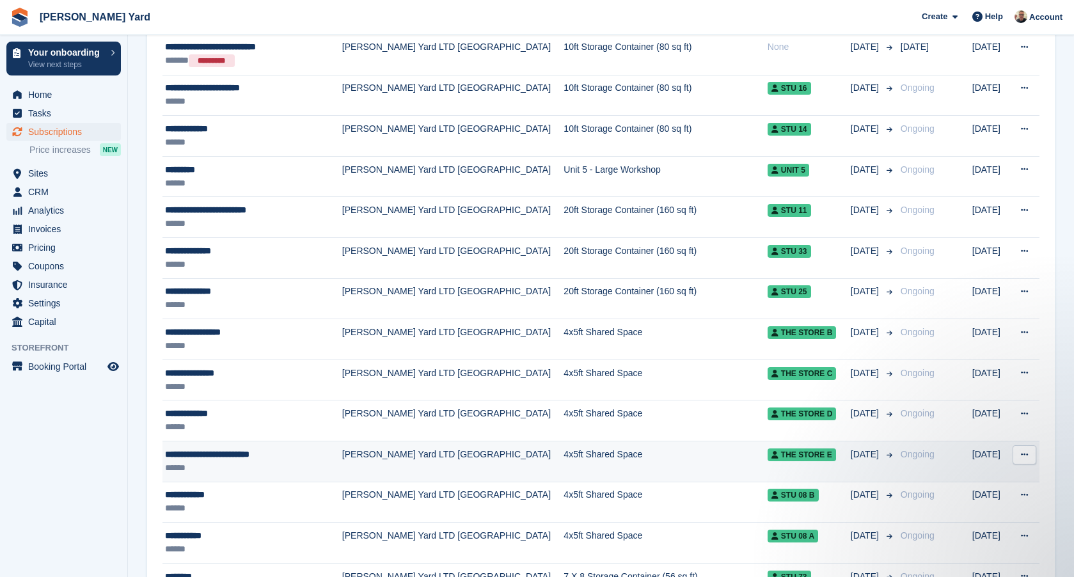
click at [1026, 456] on icon at bounding box center [1024, 454] width 7 height 8
click at [996, 472] on p "View customer" at bounding box center [974, 480] width 111 height 17
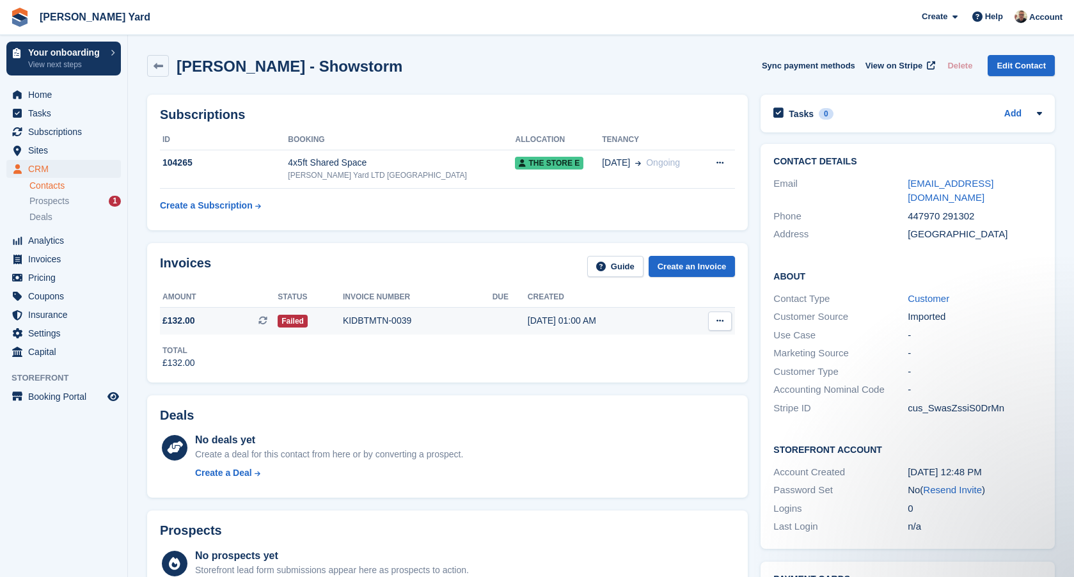
click at [724, 329] on button at bounding box center [720, 321] width 24 height 19
click at [709, 268] on link "Create an Invoice" at bounding box center [692, 266] width 87 height 21
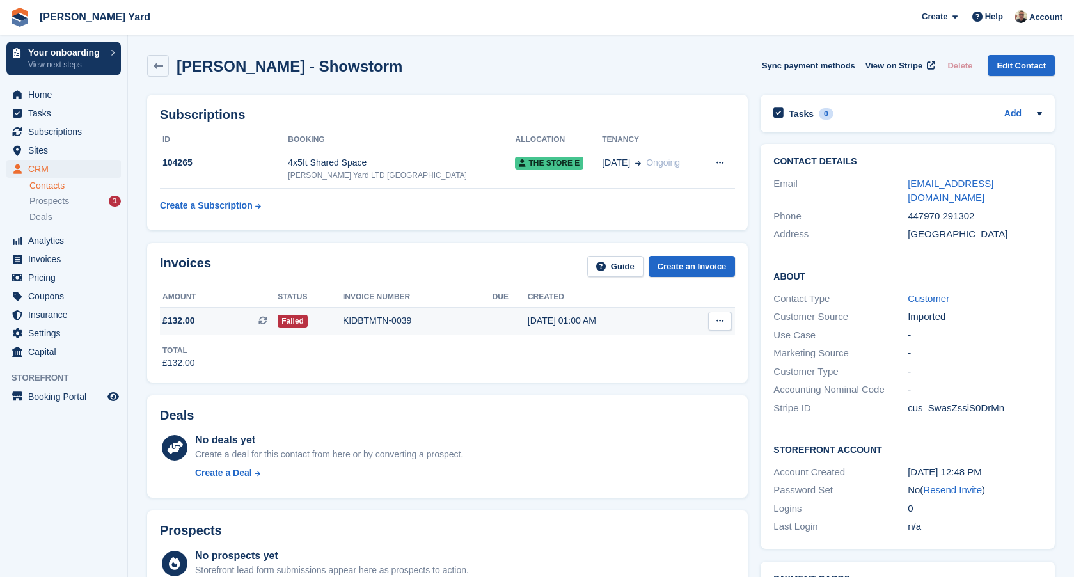
click at [718, 315] on button at bounding box center [720, 321] width 24 height 19
click at [671, 350] on p "Download PDF" at bounding box center [670, 346] width 111 height 17
click at [670, 344] on p "Download PDF" at bounding box center [670, 346] width 111 height 17
click at [47, 144] on span "Sites" at bounding box center [66, 150] width 77 height 18
click at [54, 136] on span "Subscriptions" at bounding box center [66, 132] width 77 height 18
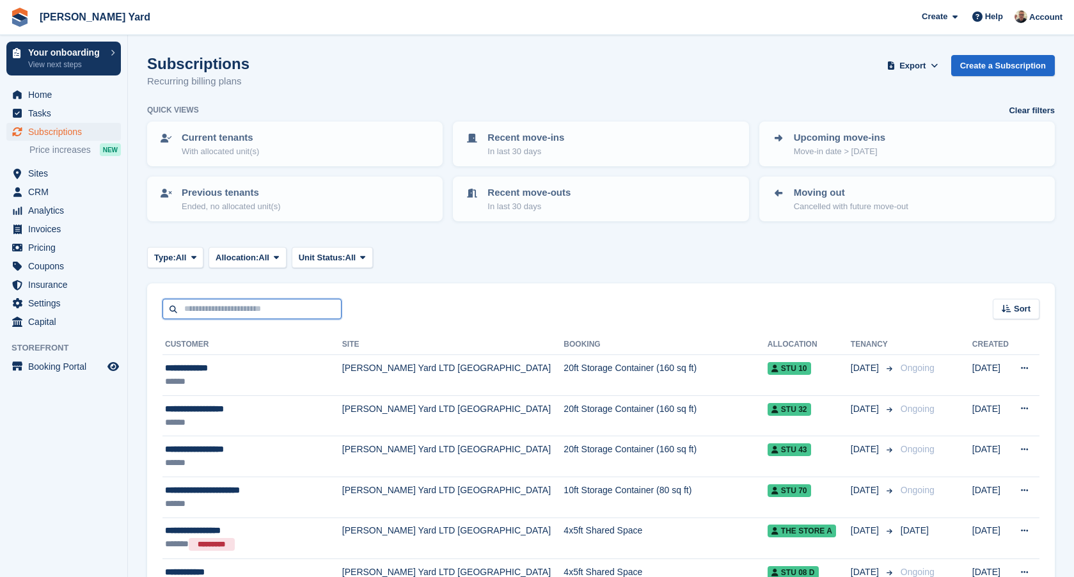
click at [260, 302] on input "text" at bounding box center [252, 309] width 179 height 21
type input "*********"
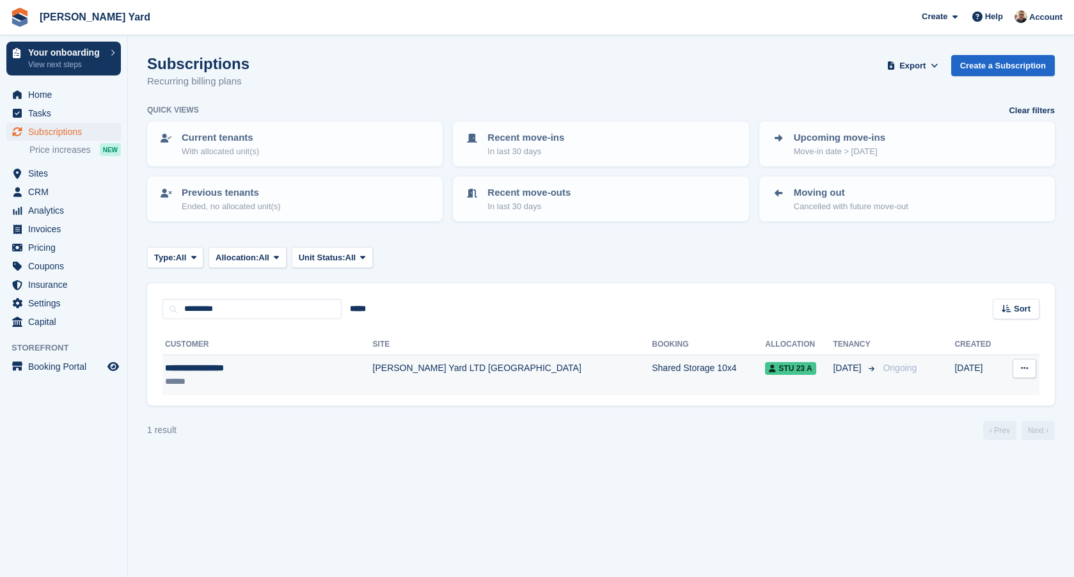
click at [228, 375] on div "******" at bounding box center [242, 381] width 155 height 13
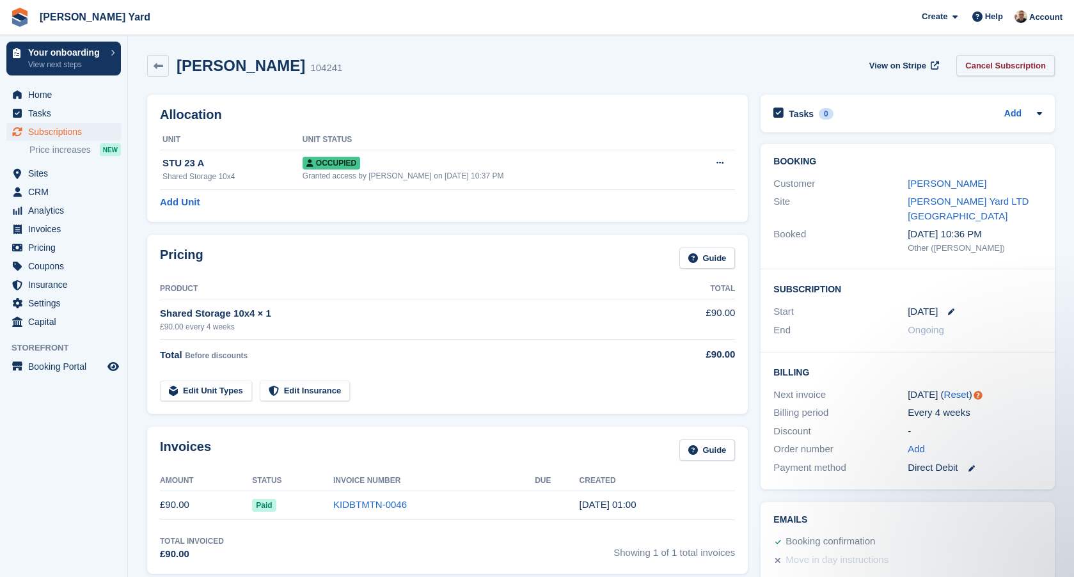
click at [1002, 67] on link "Cancel Subscription" at bounding box center [1006, 65] width 99 height 21
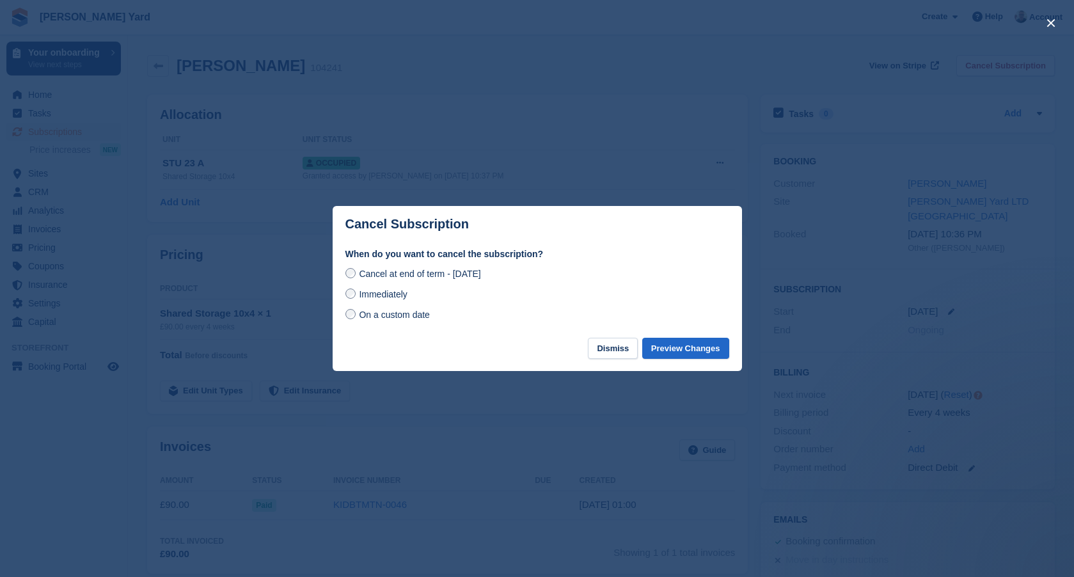
click at [377, 318] on span "On a custom date" at bounding box center [394, 315] width 71 height 10
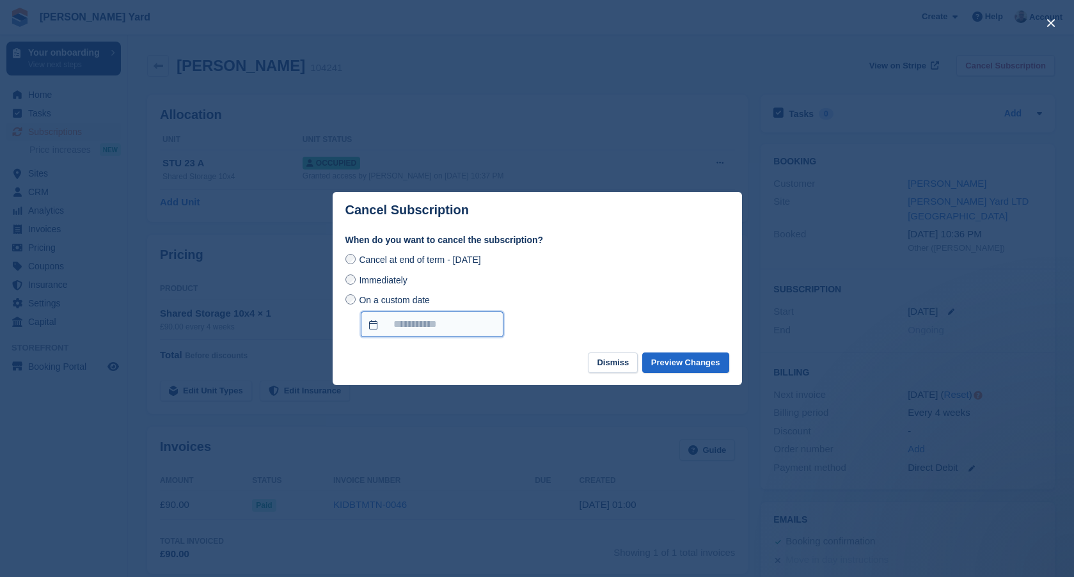
click at [413, 317] on input "On a custom date" at bounding box center [432, 325] width 143 height 26
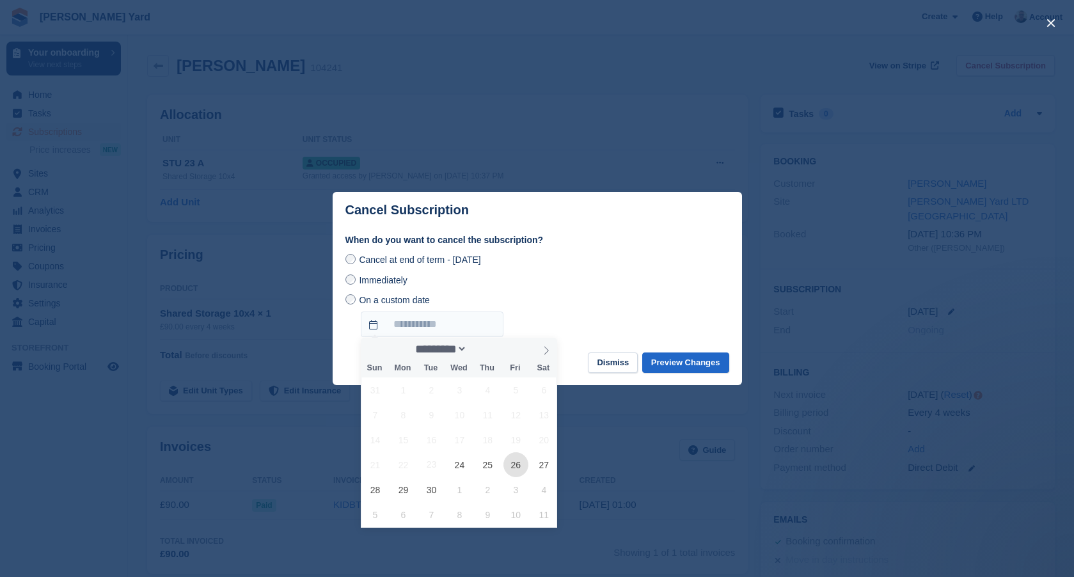
click at [513, 464] on span "26" at bounding box center [516, 464] width 25 height 25
type input "**********"
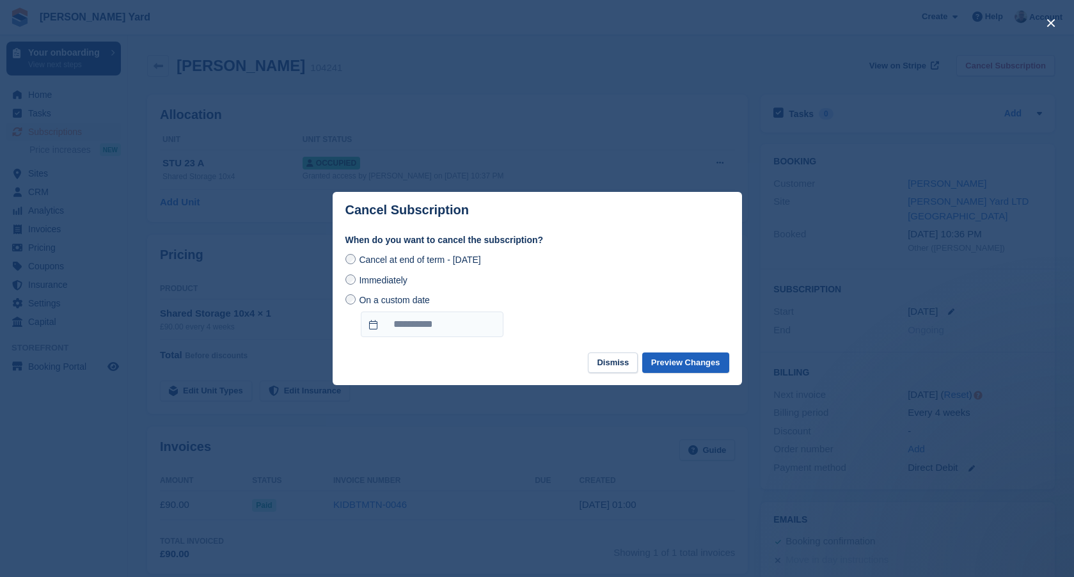
click at [698, 369] on button "Preview Changes" at bounding box center [685, 363] width 87 height 21
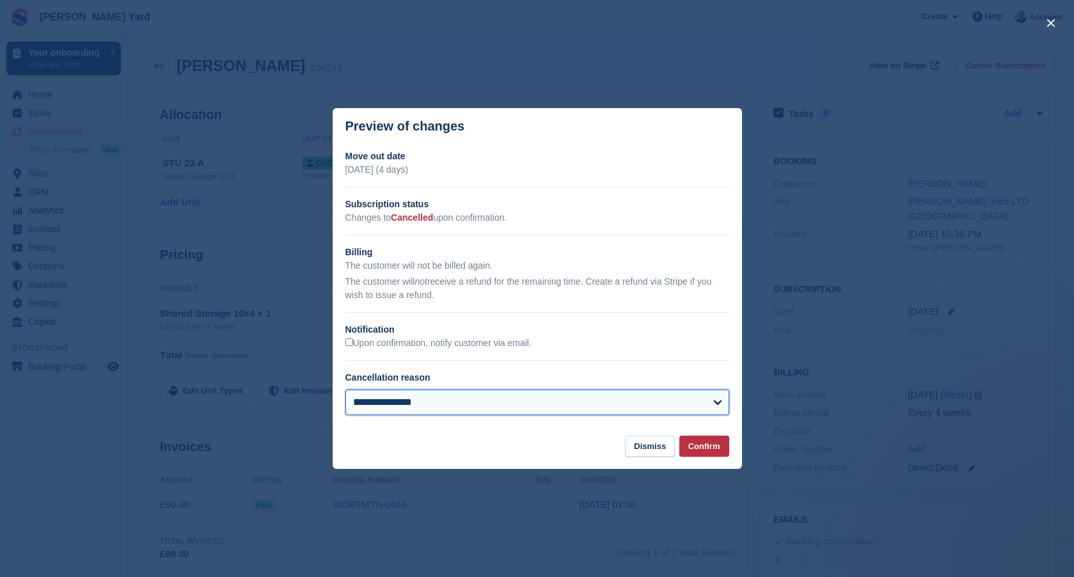
select select "**********"
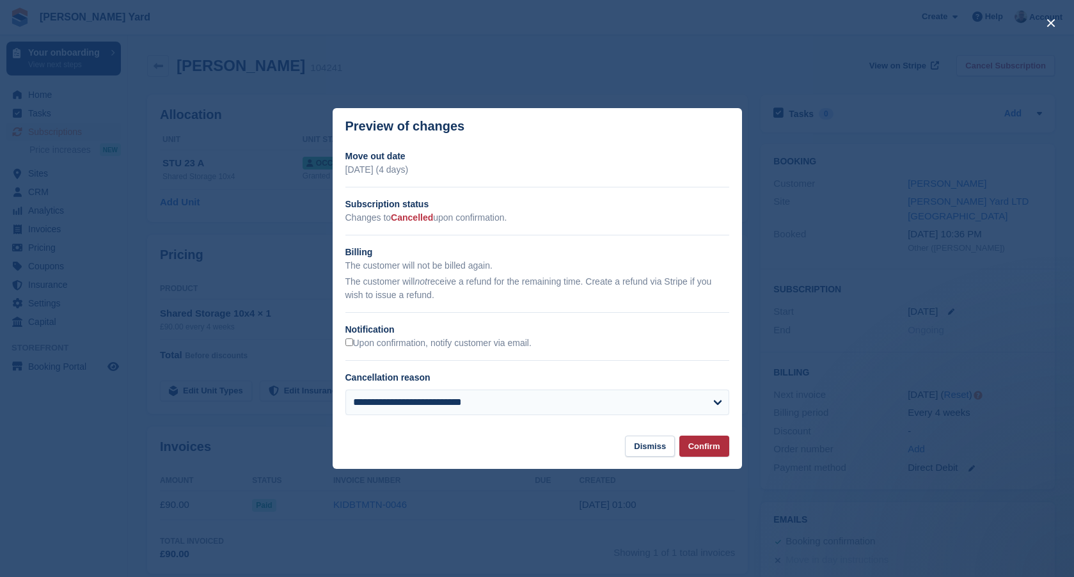
click at [694, 442] on button "Confirm" at bounding box center [704, 446] width 50 height 21
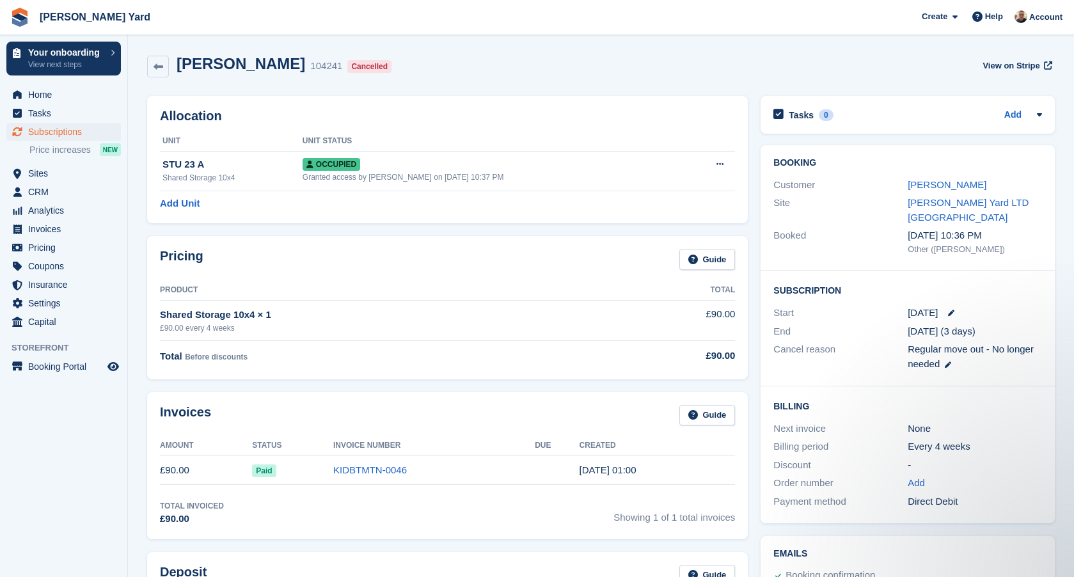
click at [75, 130] on span "Subscriptions" at bounding box center [66, 132] width 77 height 18
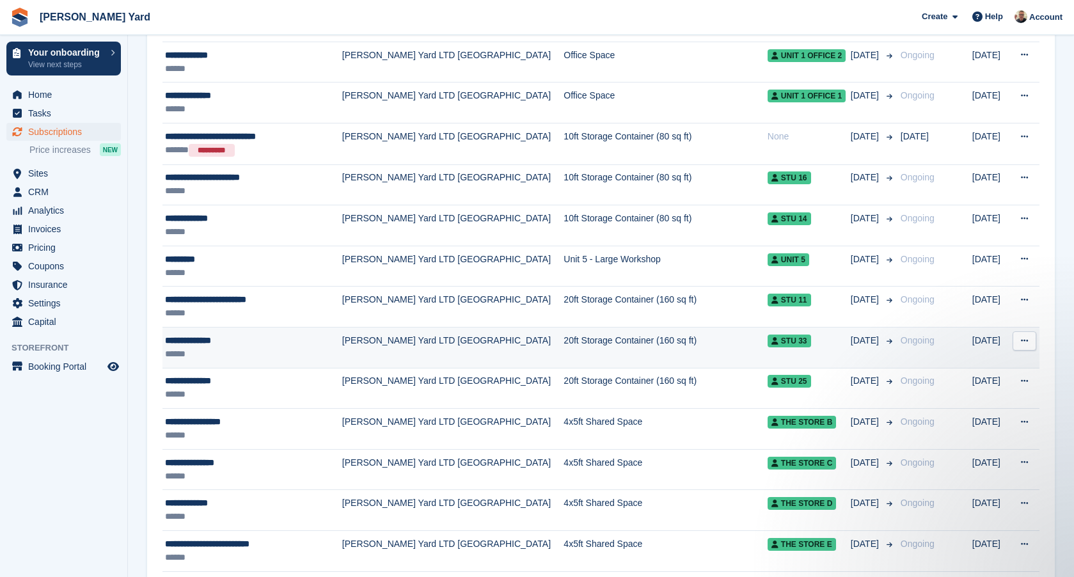
scroll to position [1258, 0]
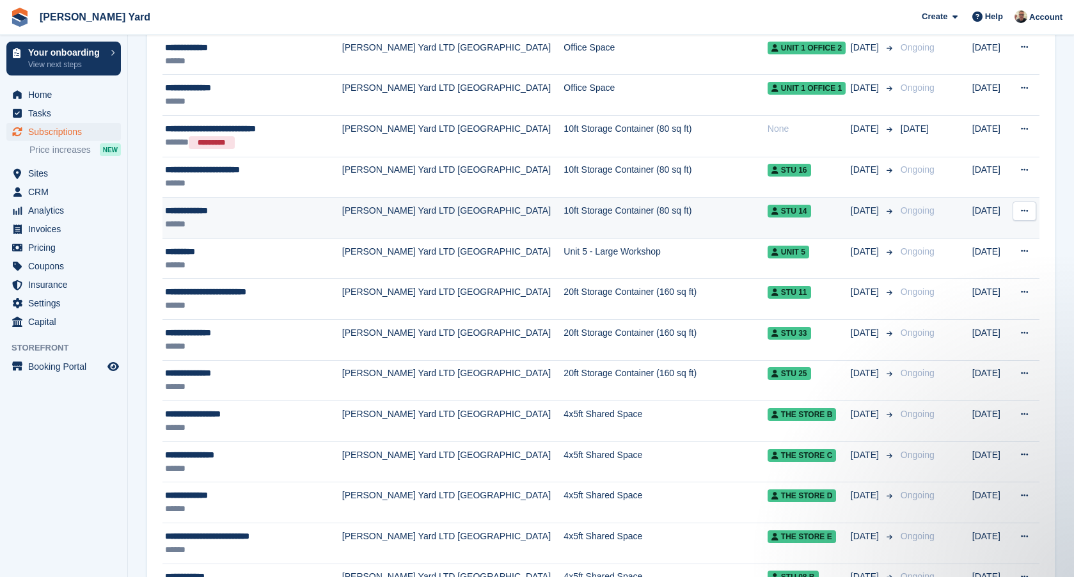
click at [392, 216] on td "[PERSON_NAME] Yard LTD [GEOGRAPHIC_DATA]" at bounding box center [453, 218] width 222 height 41
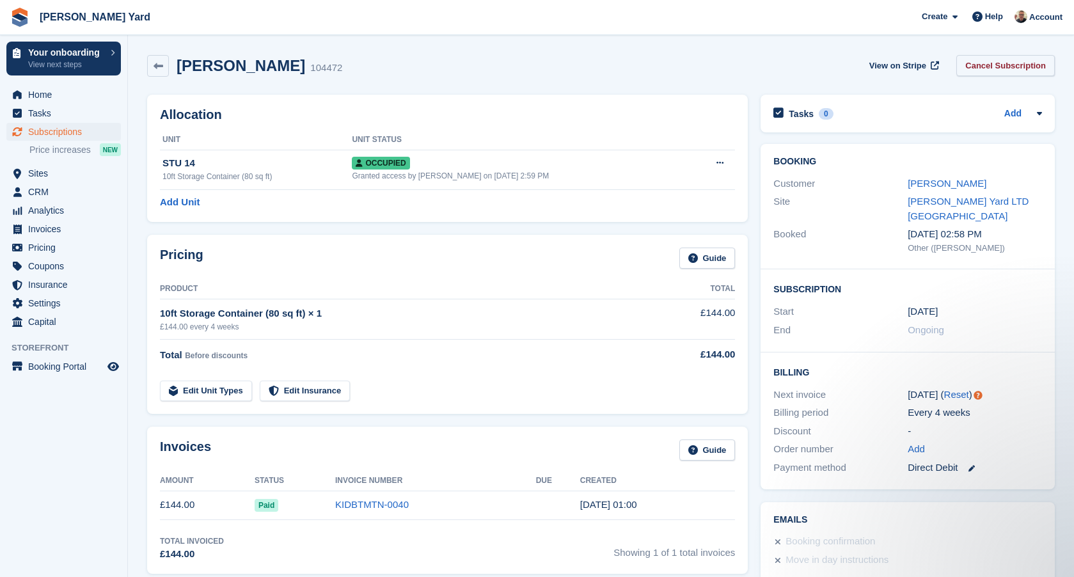
click at [983, 74] on link "Cancel Subscription" at bounding box center [1006, 65] width 99 height 21
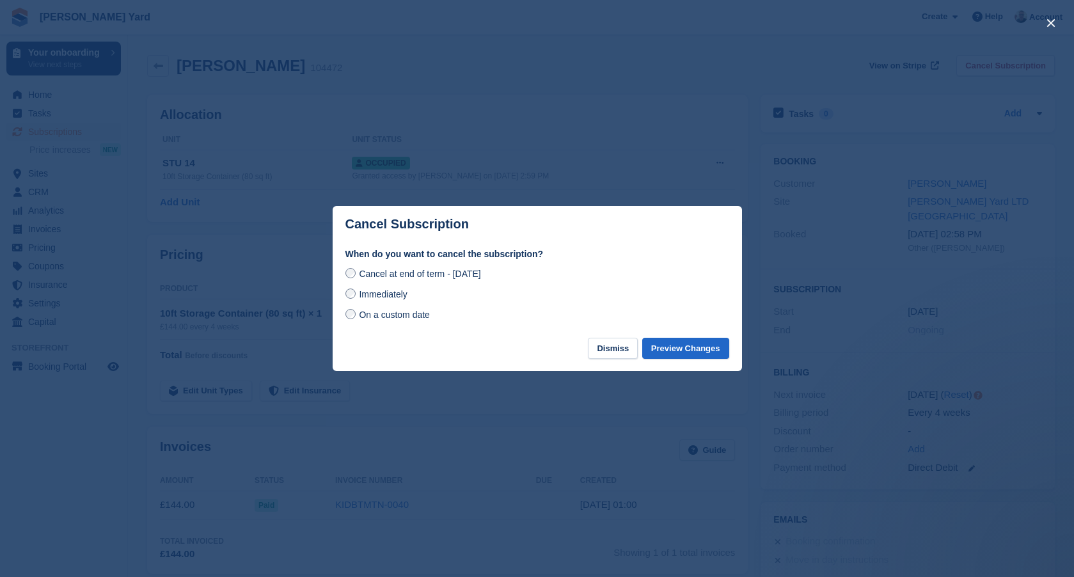
click at [407, 315] on span "On a custom date" at bounding box center [394, 315] width 71 height 10
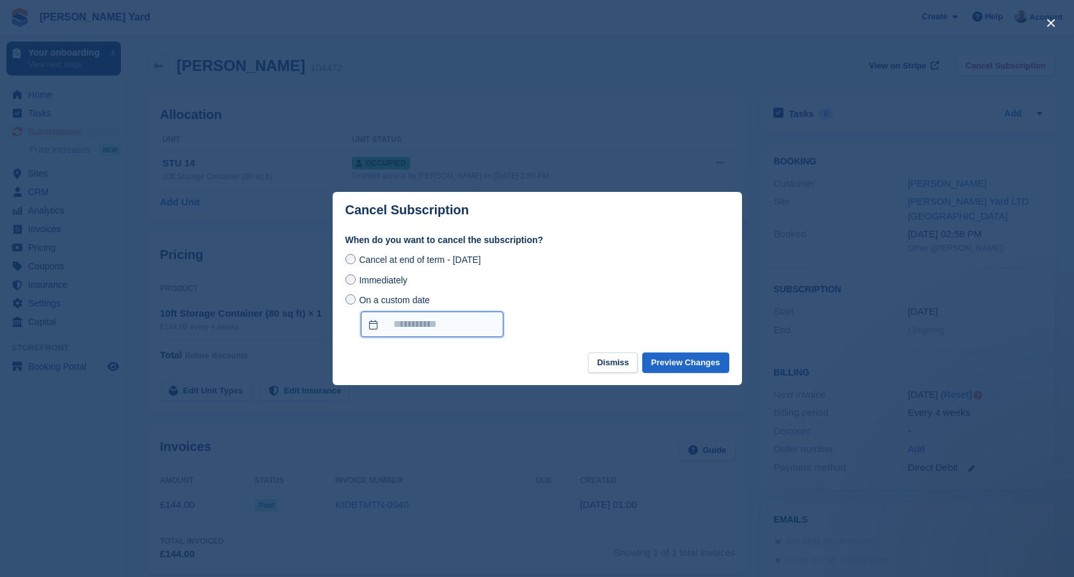
click at [452, 329] on input "On a custom date" at bounding box center [432, 325] width 143 height 26
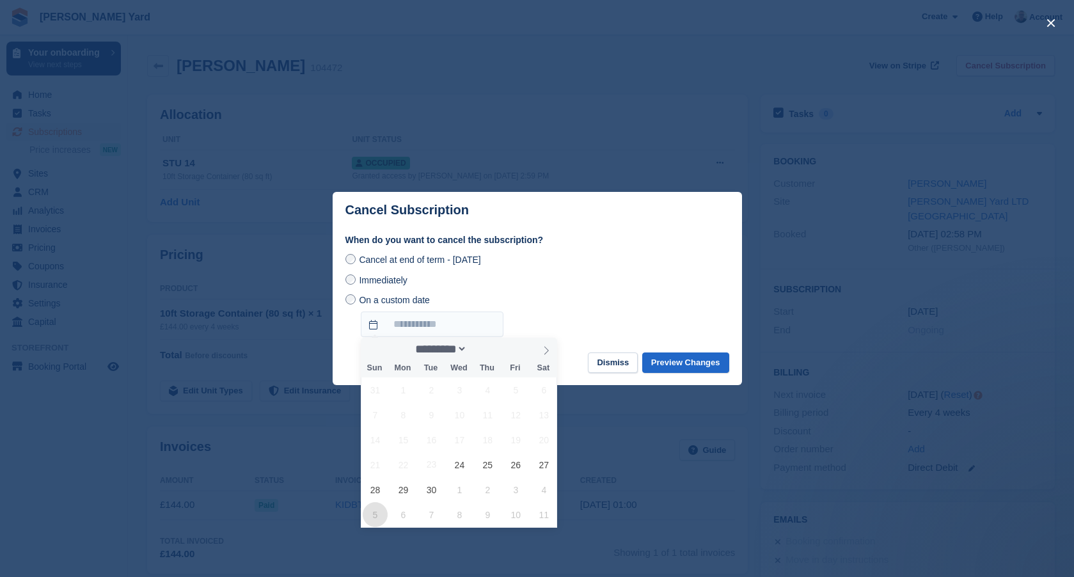
click at [383, 516] on span "5" at bounding box center [375, 514] width 25 height 25
type input "**********"
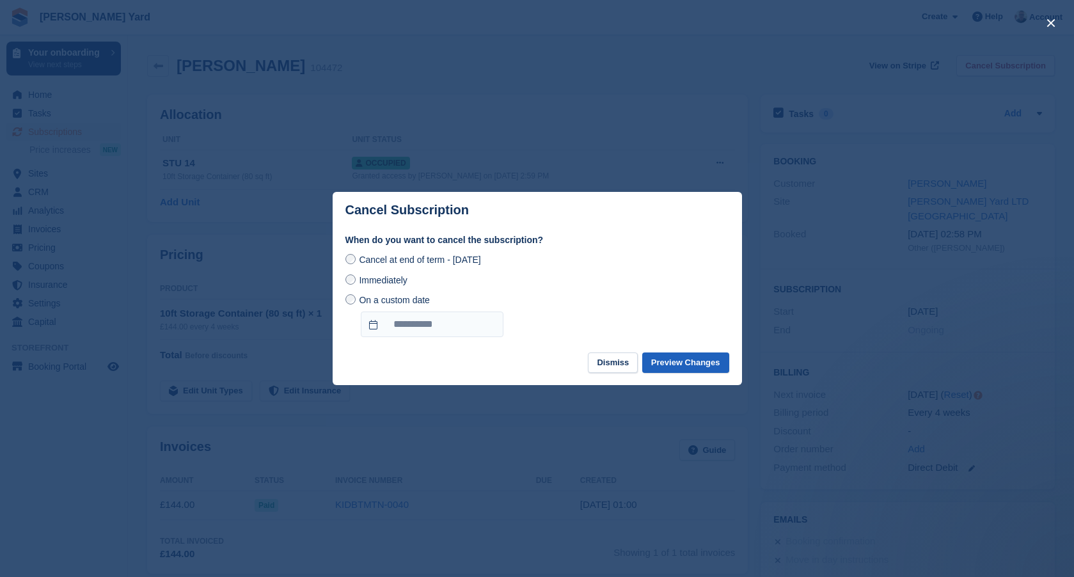
click at [672, 360] on button "Preview Changes" at bounding box center [685, 363] width 87 height 21
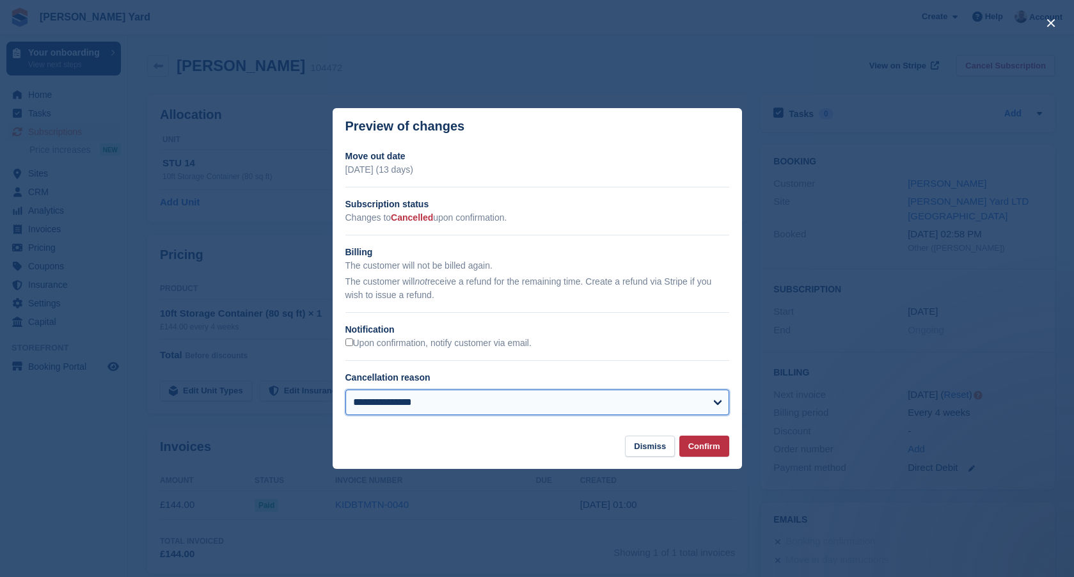
select select "**********"
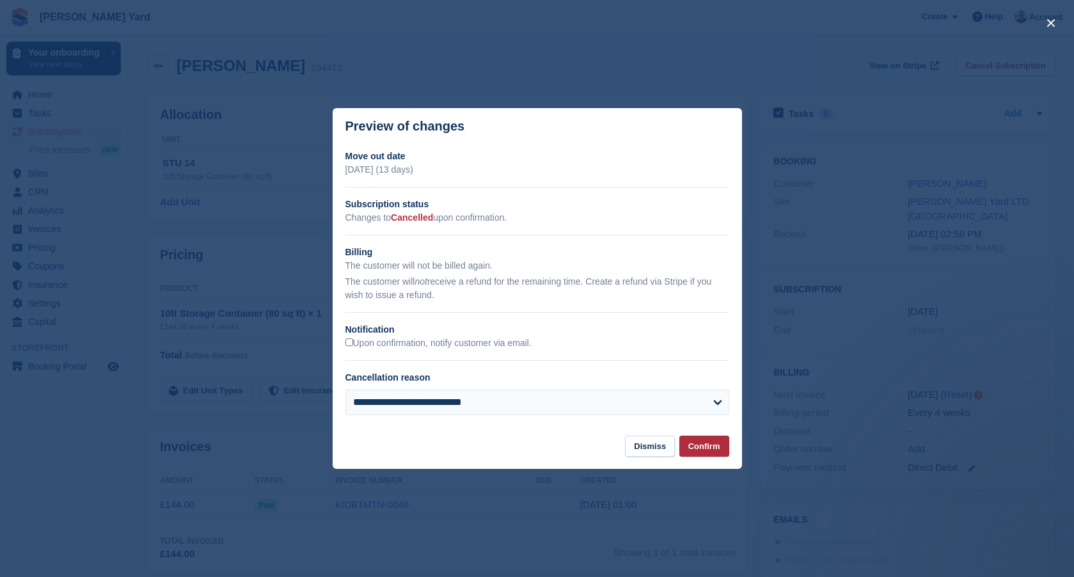
click at [710, 440] on button "Confirm" at bounding box center [704, 446] width 50 height 21
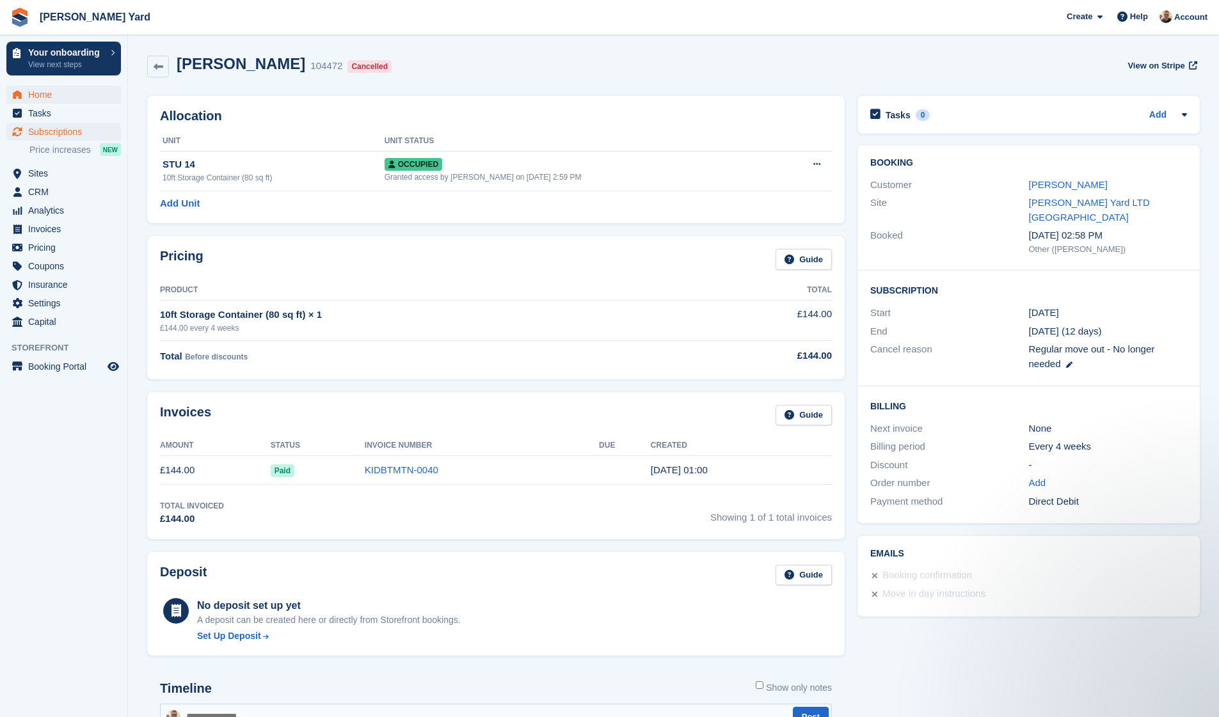
click at [48, 96] on span "Home" at bounding box center [66, 95] width 77 height 18
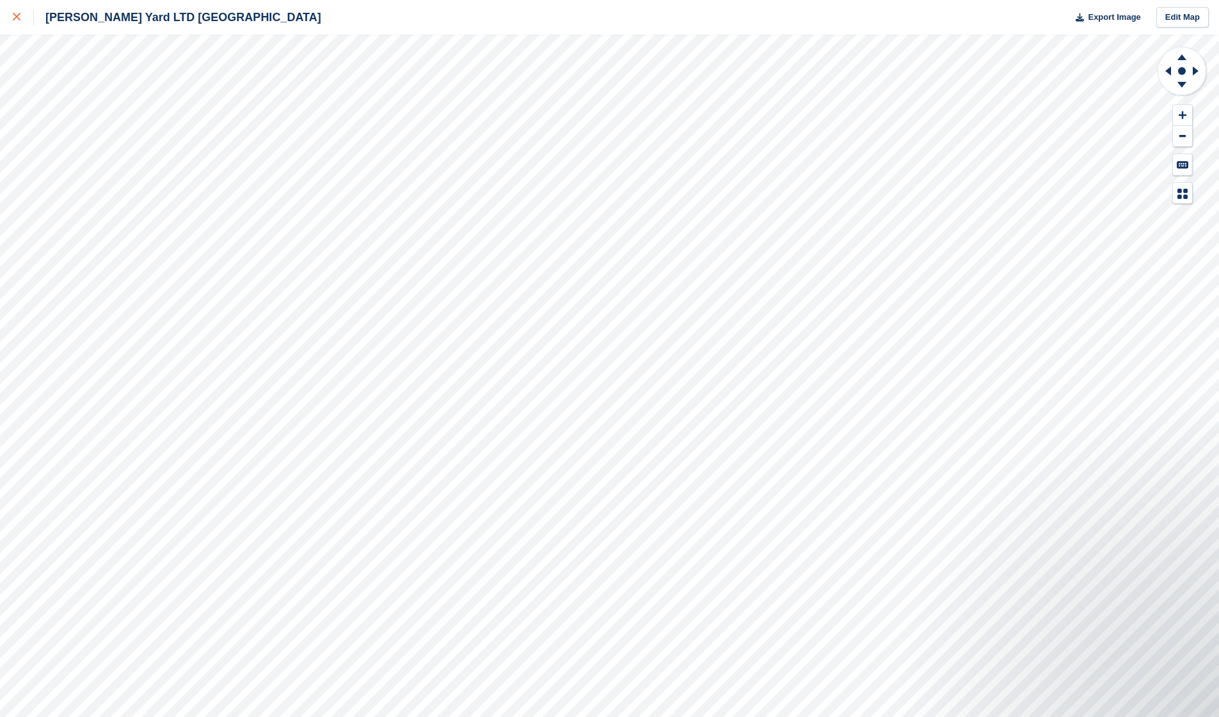
click at [22, 24] on div at bounding box center [23, 17] width 21 height 15
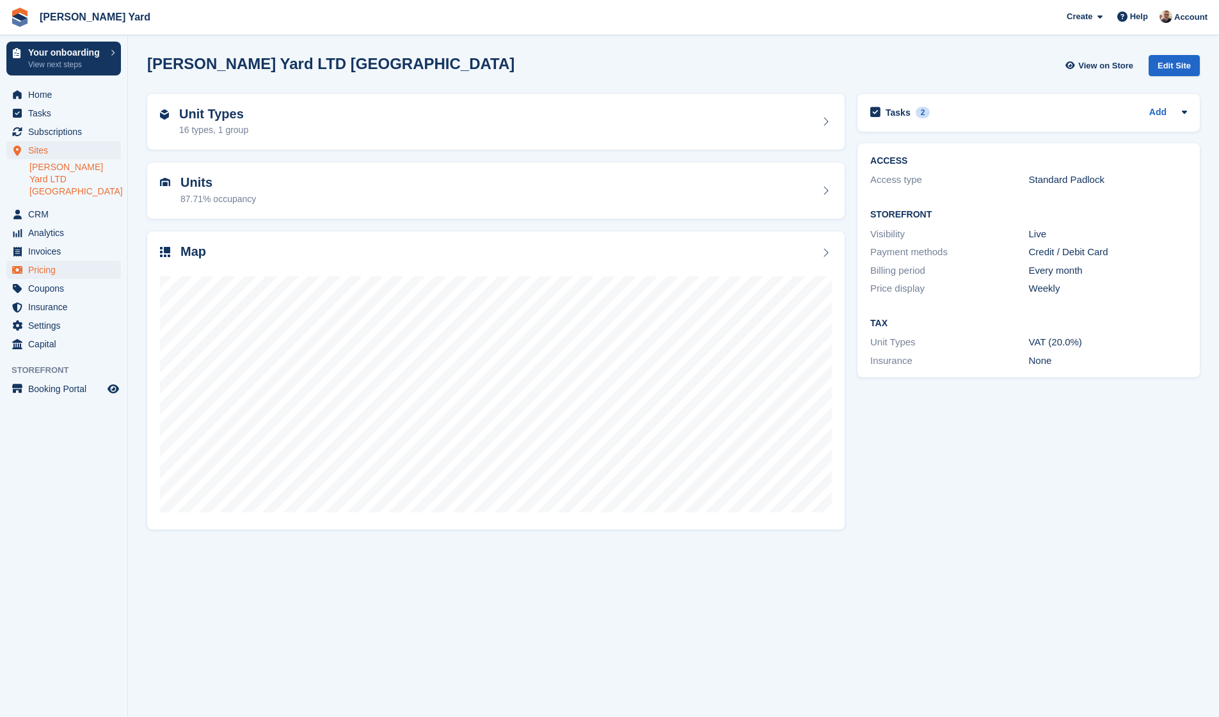
click at [65, 261] on span "Pricing" at bounding box center [66, 270] width 77 height 18
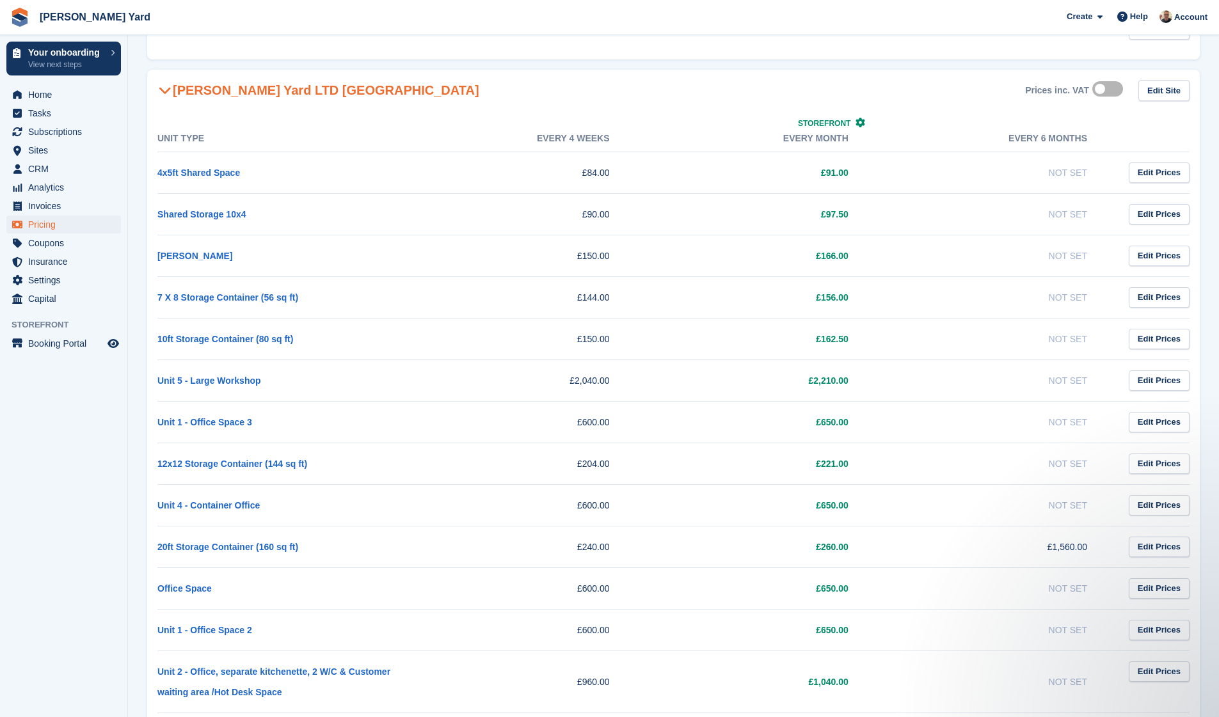
scroll to position [231, 0]
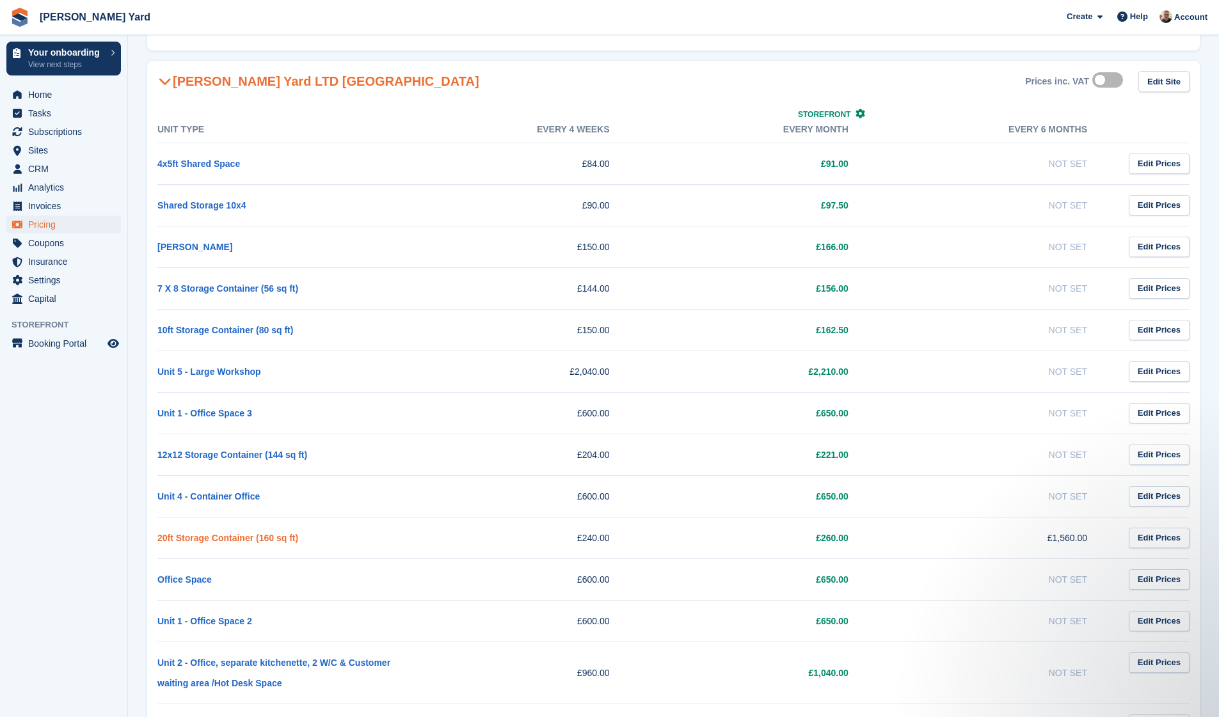
click at [209, 536] on link "20ft Storage Container (160 sq ft)" at bounding box center [227, 538] width 141 height 10
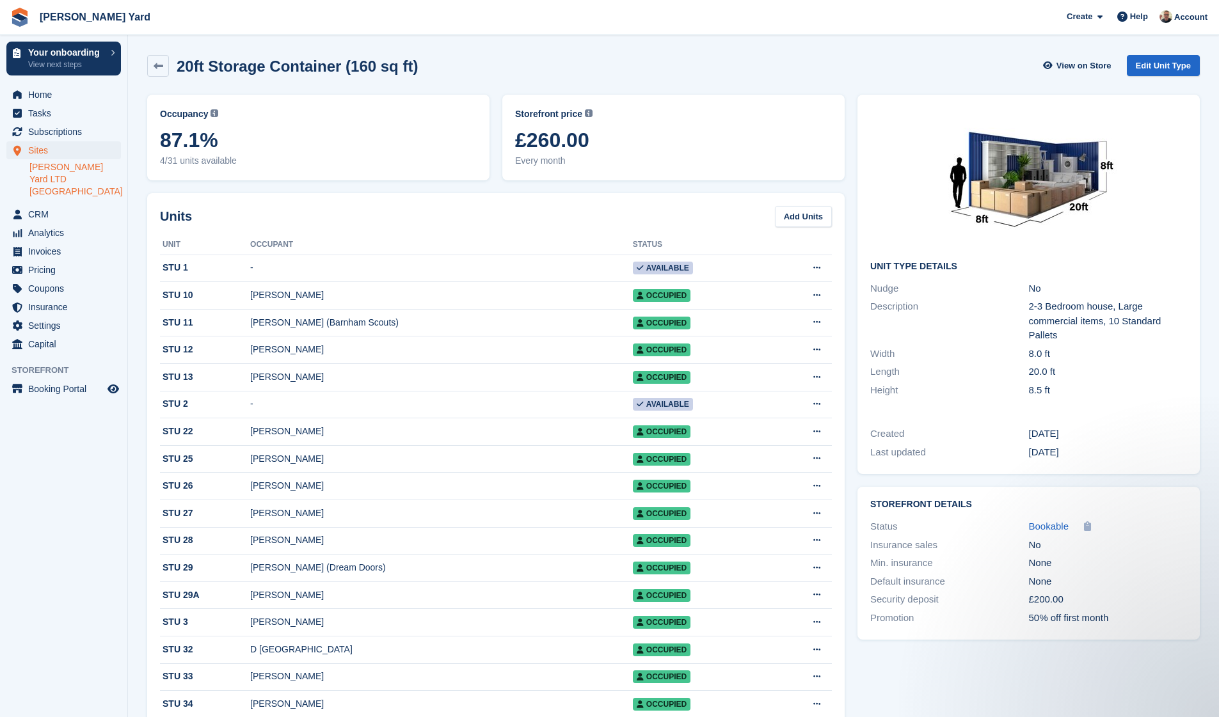
click at [647, 129] on span "£260.00" at bounding box center [673, 140] width 317 height 23
click at [1156, 65] on link "Edit Unit Type" at bounding box center [1163, 65] width 73 height 21
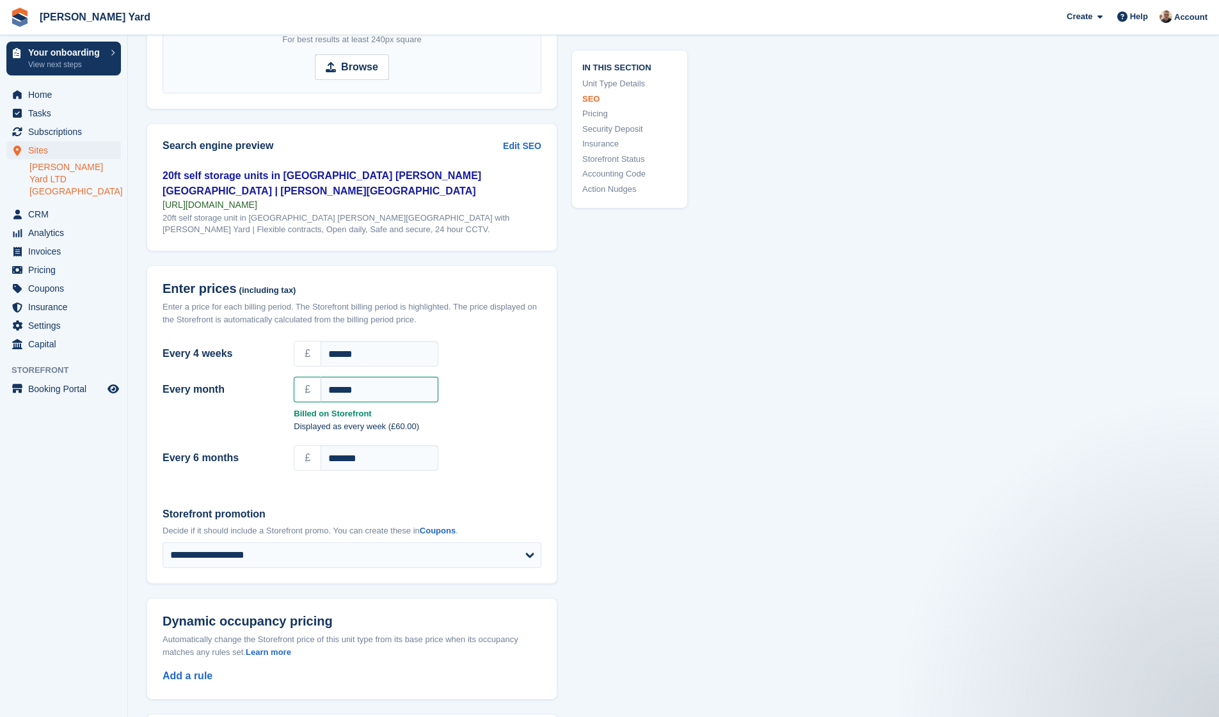
scroll to position [910, 0]
click at [401, 340] on input "******" at bounding box center [380, 353] width 118 height 26
type input "******"
click at [744, 329] on div "**********" at bounding box center [673, 544] width 1052 height 2697
drag, startPoint x: 422, startPoint y: 378, endPoint x: 250, endPoint y: 381, distance: 171.5
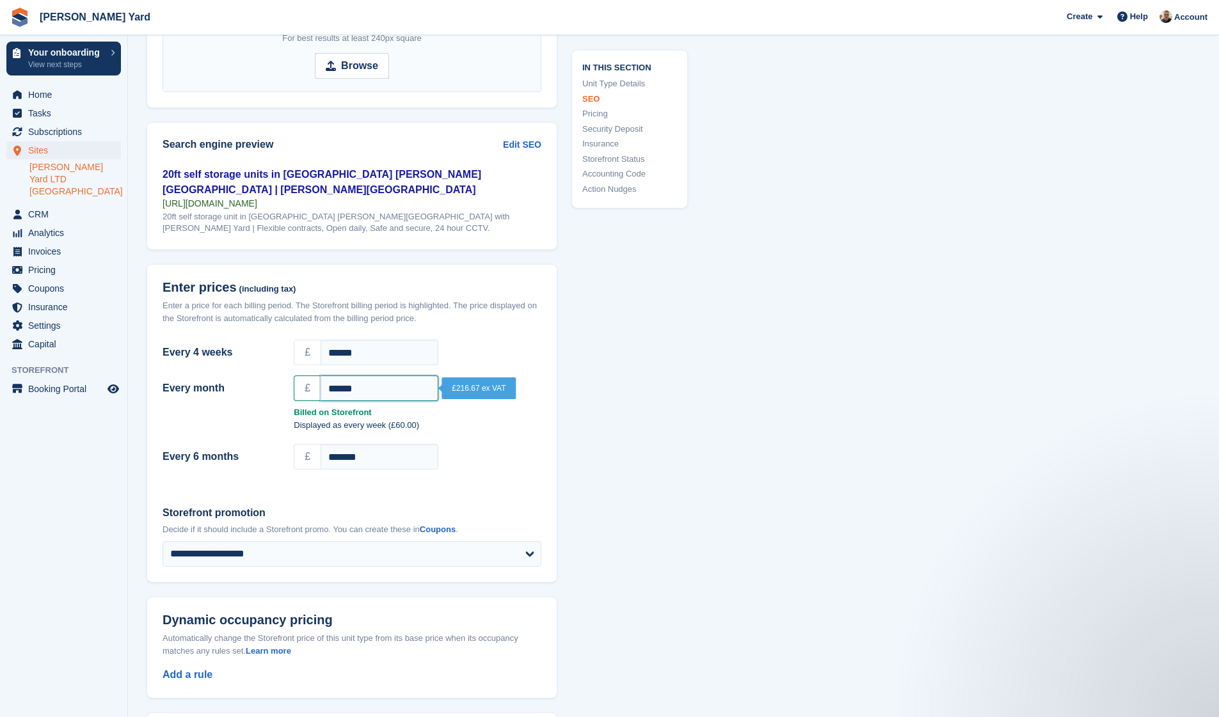
click at [251, 381] on div "Every month £ ******" at bounding box center [352, 388] width 394 height 31
type input "******"
click at [499, 419] on p "Displayed as every week (£49.98)" at bounding box center [418, 425] width 248 height 13
click at [454, 358] on div "£ ******" at bounding box center [417, 352] width 263 height 31
click at [438, 352] on input "******" at bounding box center [380, 353] width 118 height 26
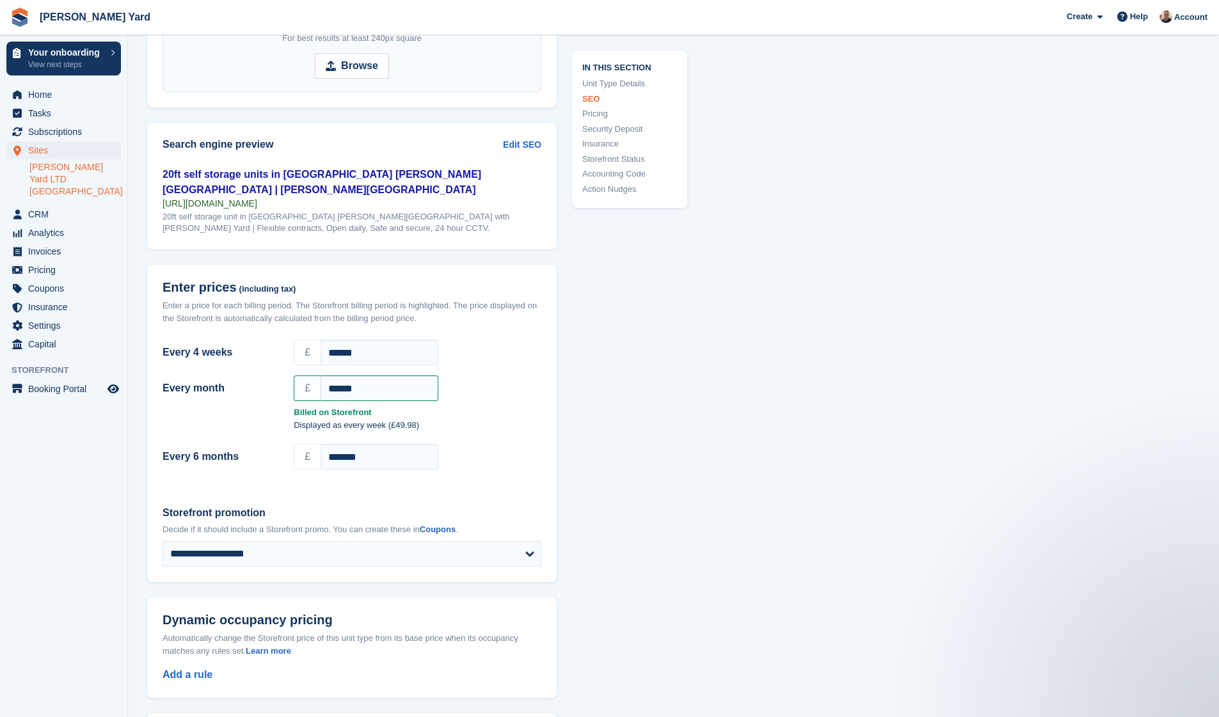
click at [521, 406] on strong "Billed on Storefront" at bounding box center [418, 412] width 248 height 13
click at [423, 456] on input "*******" at bounding box center [380, 457] width 118 height 26
type input "****"
click at [528, 505] on label "Storefront promotion" at bounding box center [352, 512] width 379 height 15
click at [528, 541] on select "**********" at bounding box center [352, 554] width 379 height 26
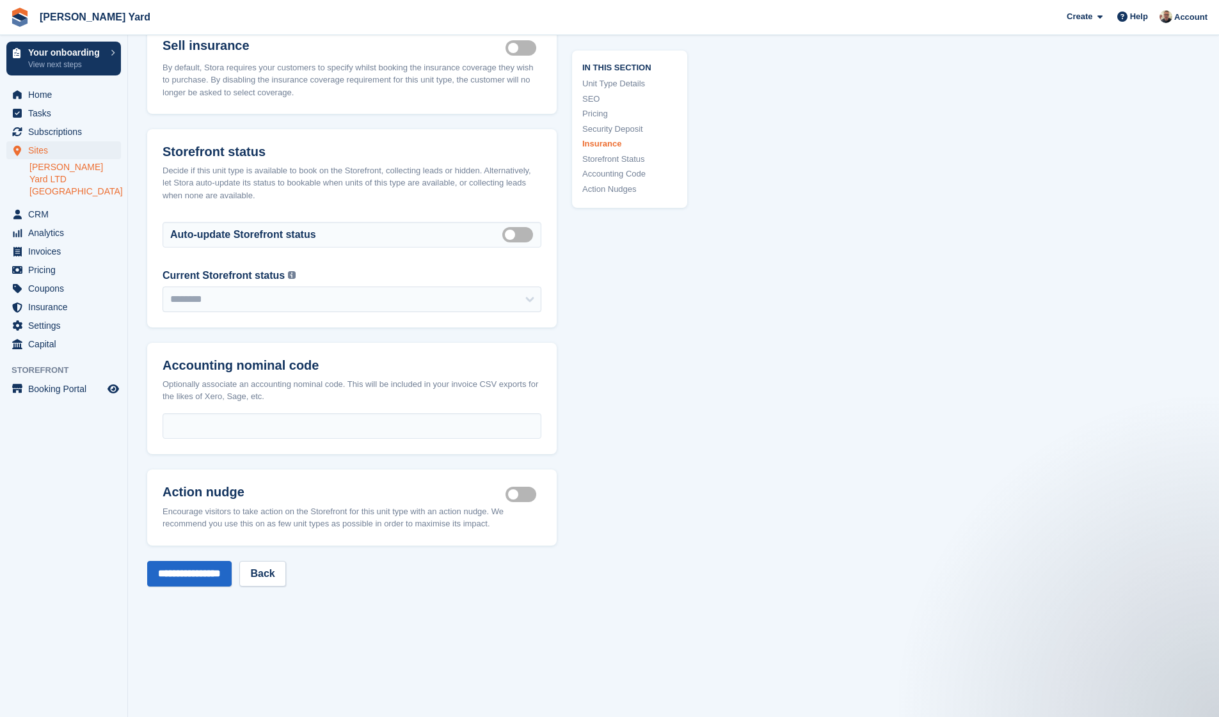
scroll to position [1850, 0]
click at [211, 559] on input "**********" at bounding box center [189, 572] width 84 height 26
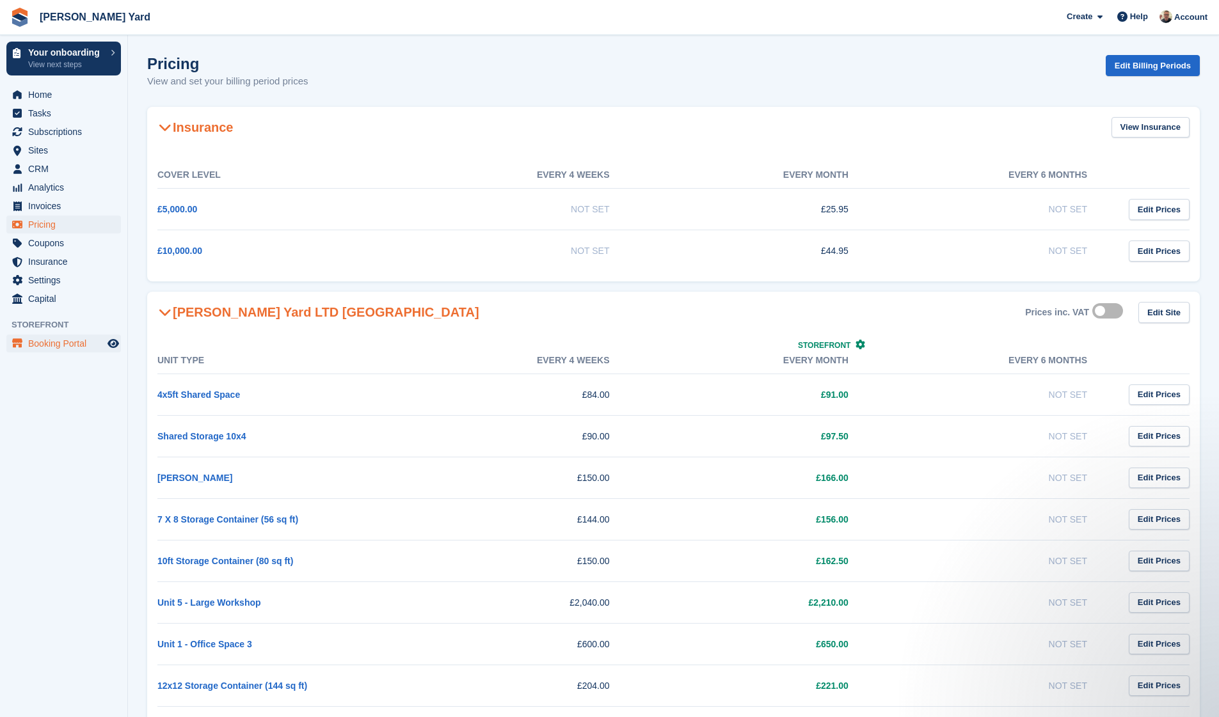
click at [46, 349] on span "Booking Portal" at bounding box center [66, 344] width 77 height 18
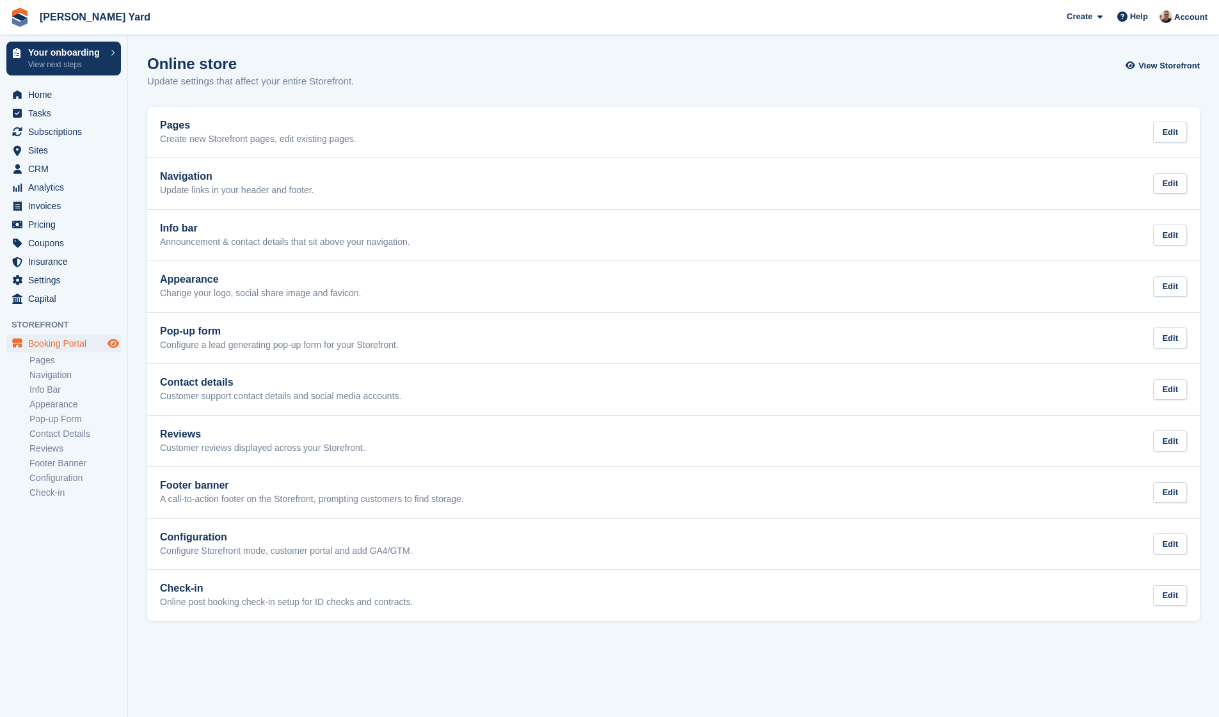
click at [115, 347] on icon "Preview store" at bounding box center [113, 343] width 12 height 10
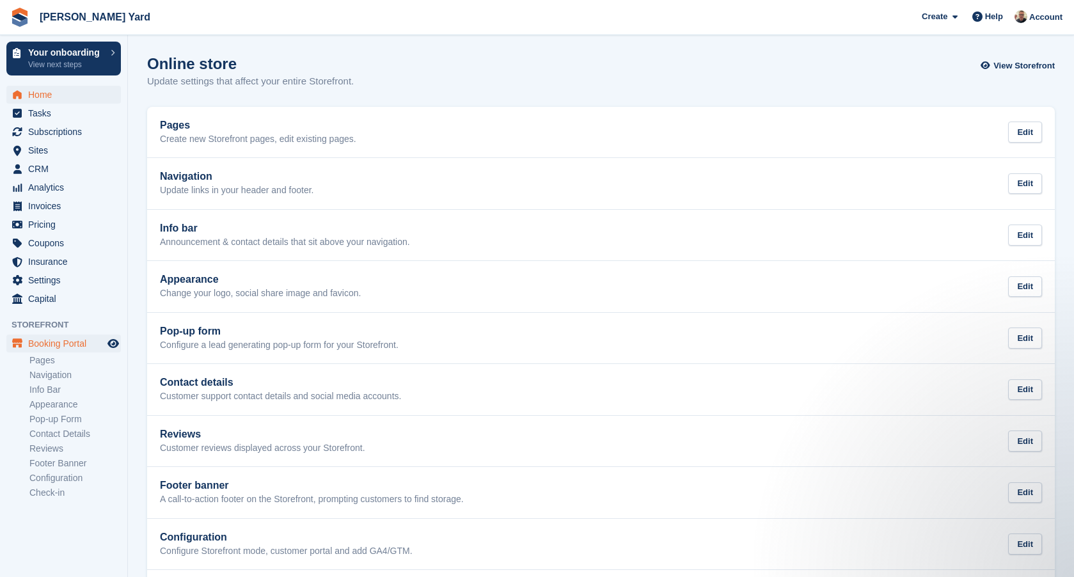
click at [51, 95] on span "Home" at bounding box center [66, 95] width 77 height 18
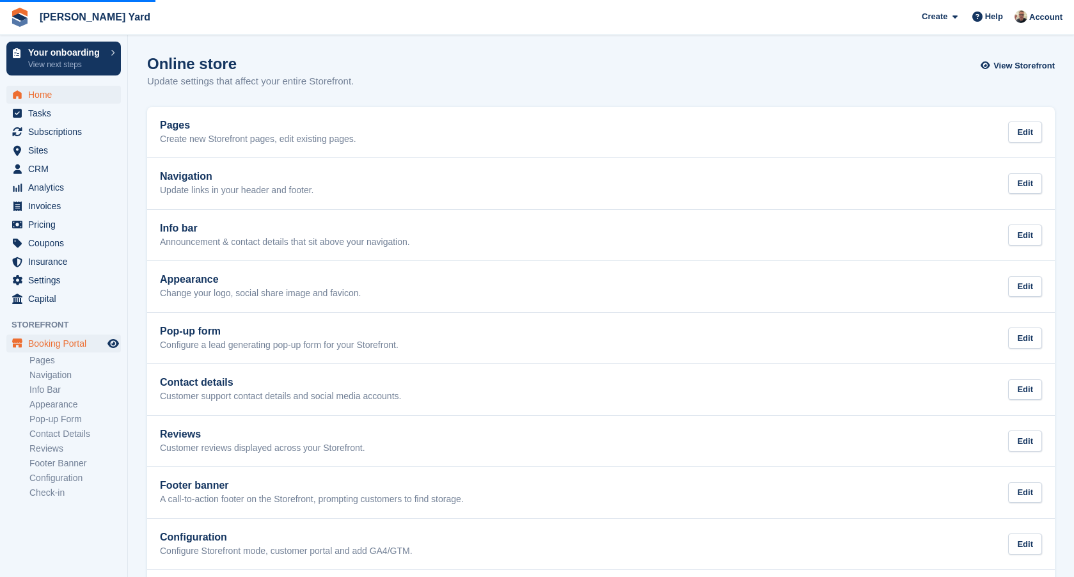
click at [40, 102] on span "Home" at bounding box center [66, 95] width 77 height 18
click at [46, 95] on span "Home" at bounding box center [66, 95] width 77 height 18
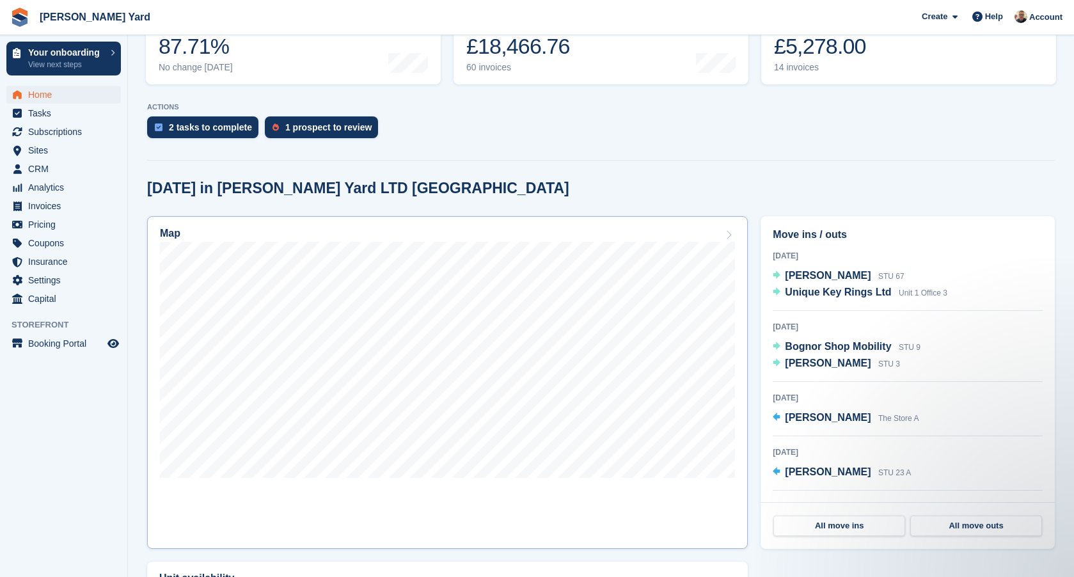
scroll to position [243, 0]
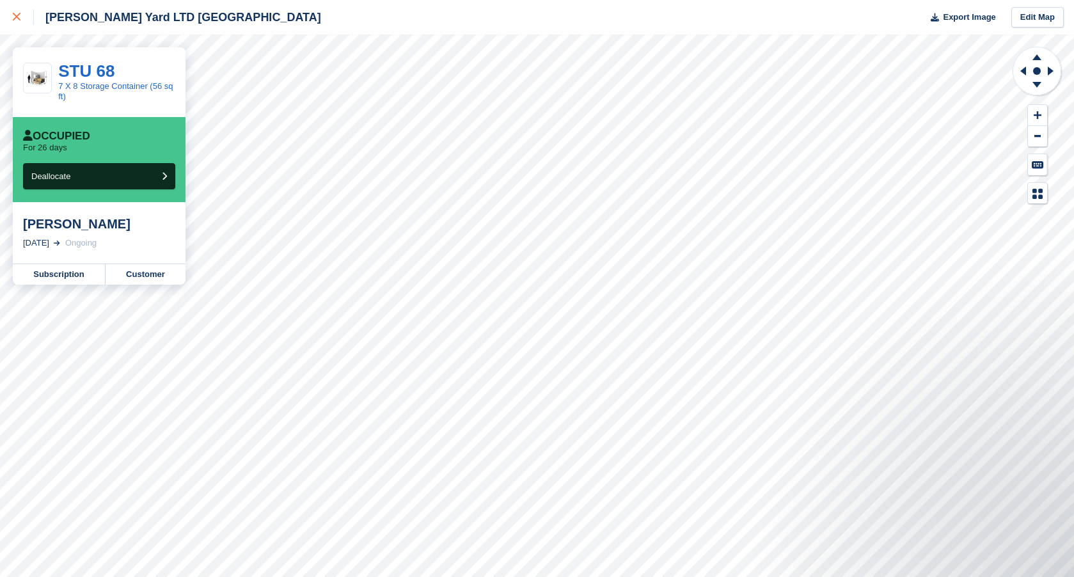
click at [19, 13] on div at bounding box center [23, 17] width 21 height 15
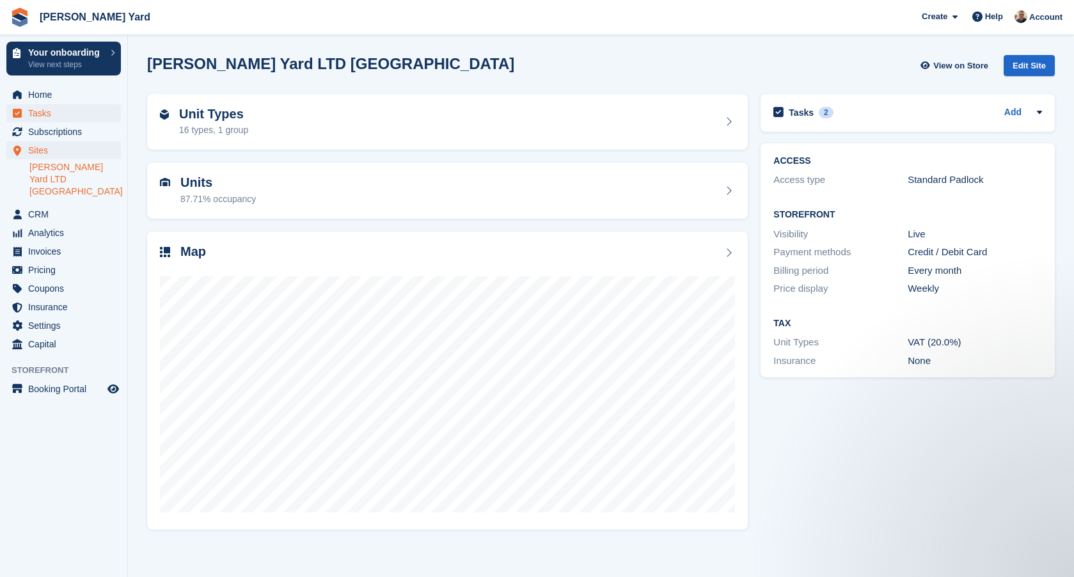
click at [62, 109] on span "Tasks" at bounding box center [66, 113] width 77 height 18
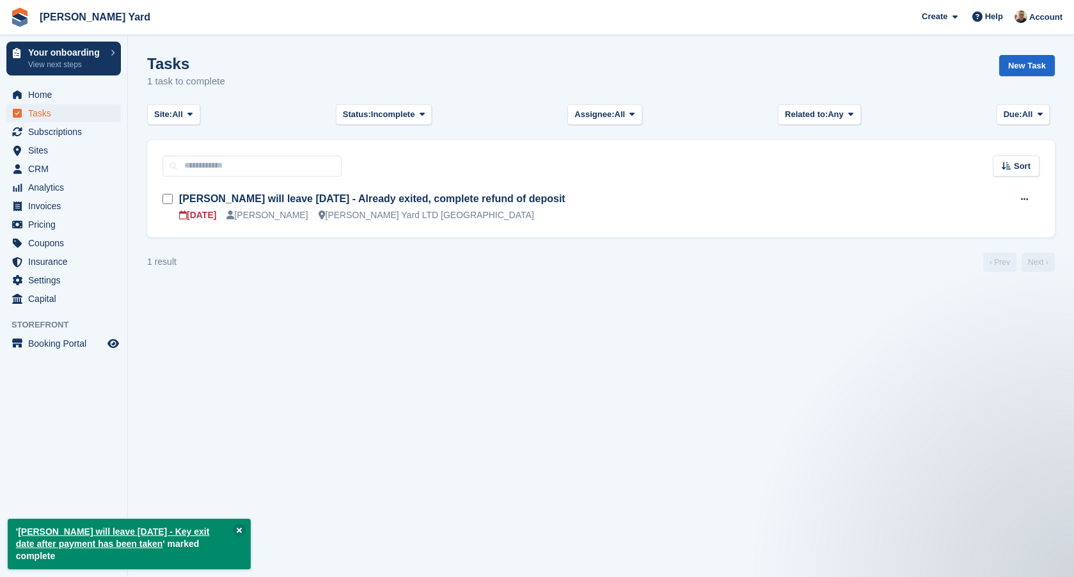
click at [173, 202] on form at bounding box center [171, 199] width 17 height 17
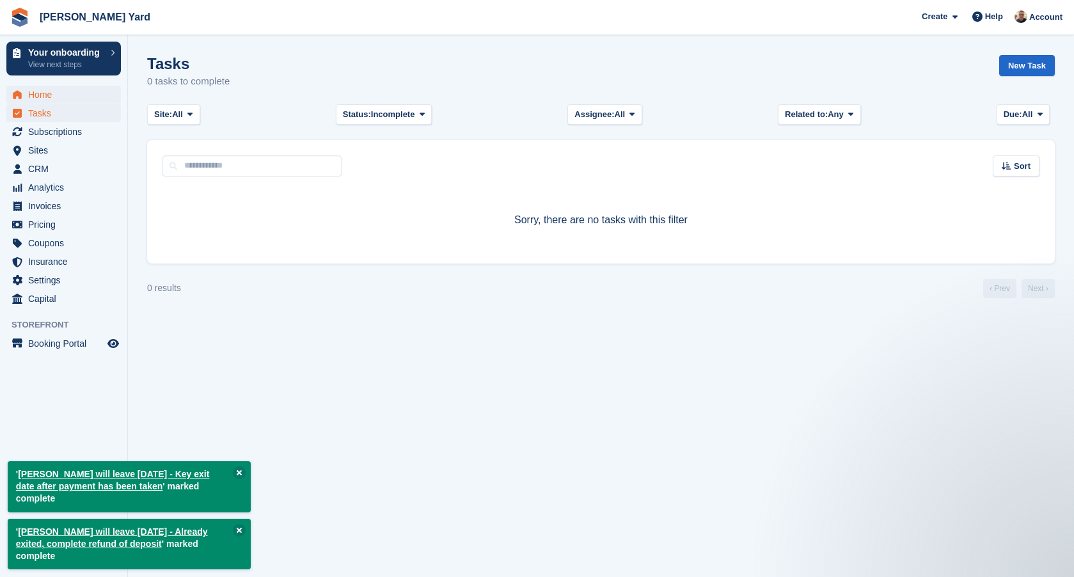
click at [42, 98] on span "Home" at bounding box center [66, 95] width 77 height 18
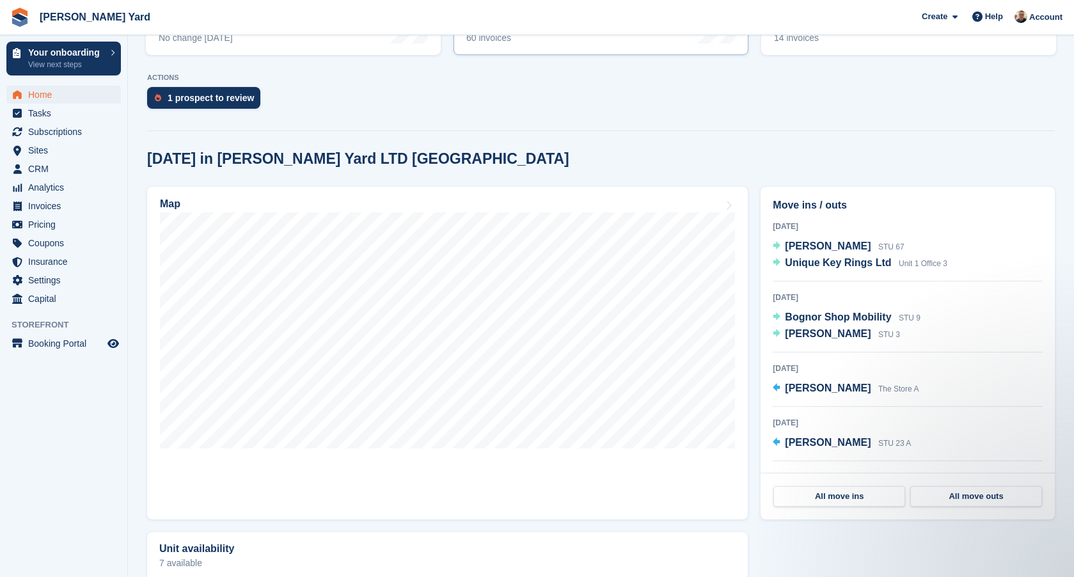
scroll to position [270, 0]
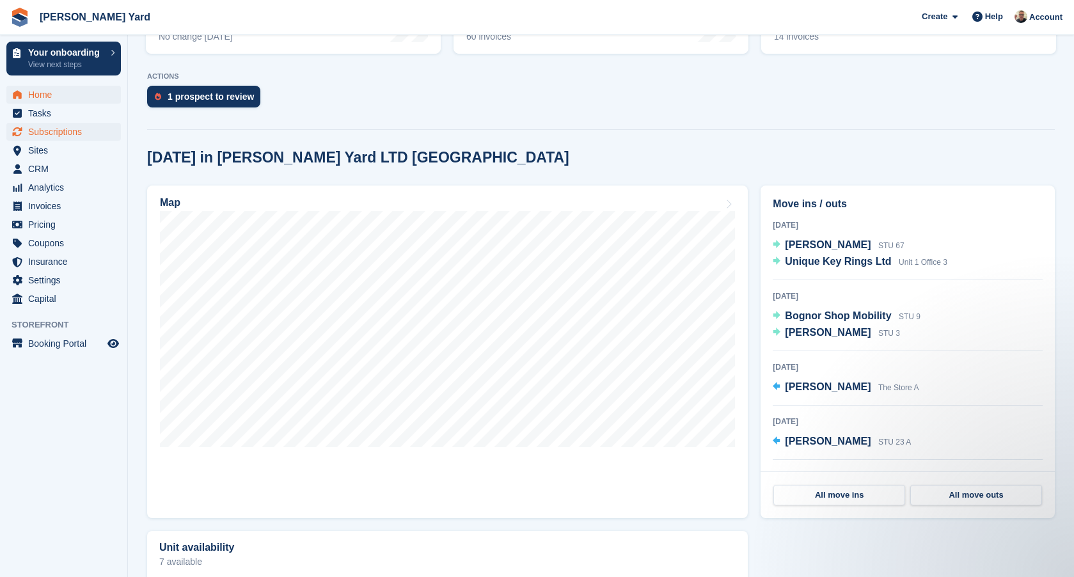
click at [82, 136] on span "Subscriptions" at bounding box center [66, 132] width 77 height 18
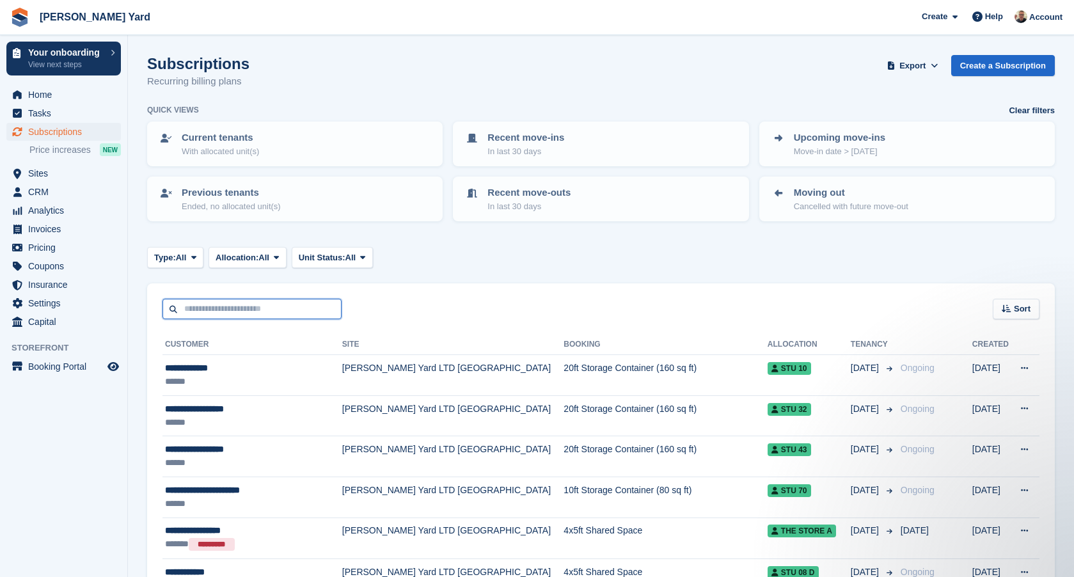
click at [192, 301] on input "text" at bounding box center [252, 309] width 179 height 21
type input "****"
